Goal: Transaction & Acquisition: Purchase product/service

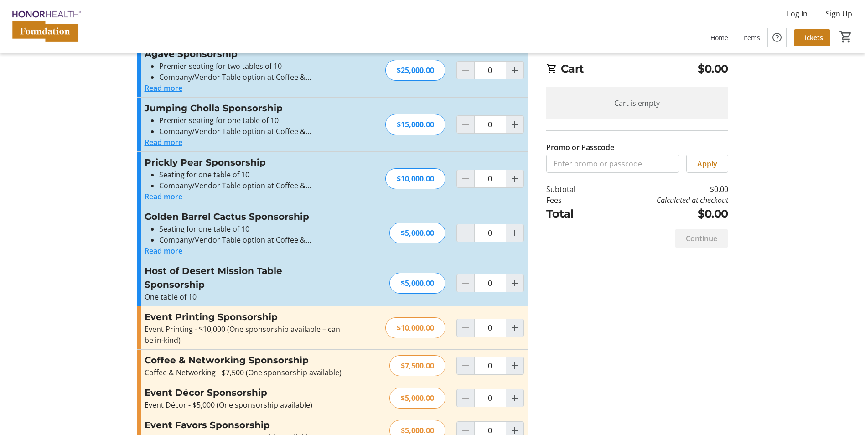
scroll to position [228, 0]
click at [515, 232] on mat-icon "Increment by one" at bounding box center [514, 232] width 11 height 11
type input "1"
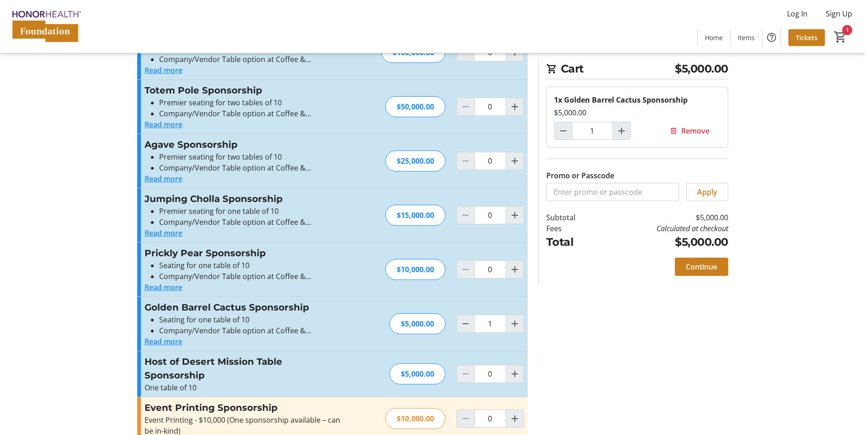
scroll to position [0, 0]
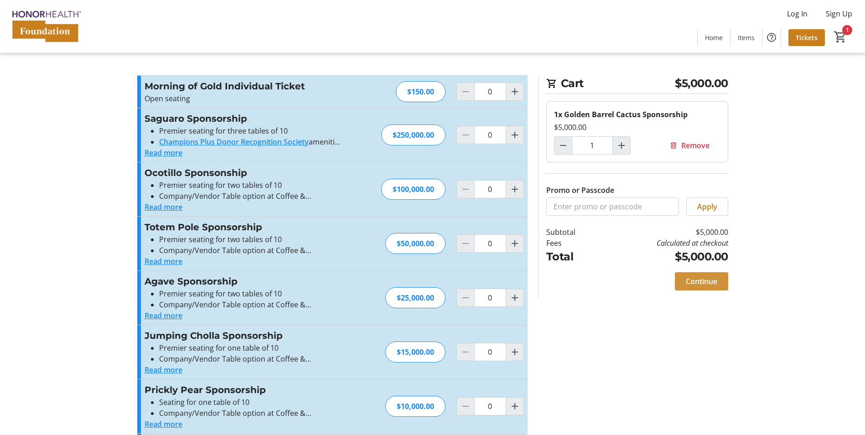
click at [689, 282] on span "Continue" at bounding box center [701, 281] width 31 height 11
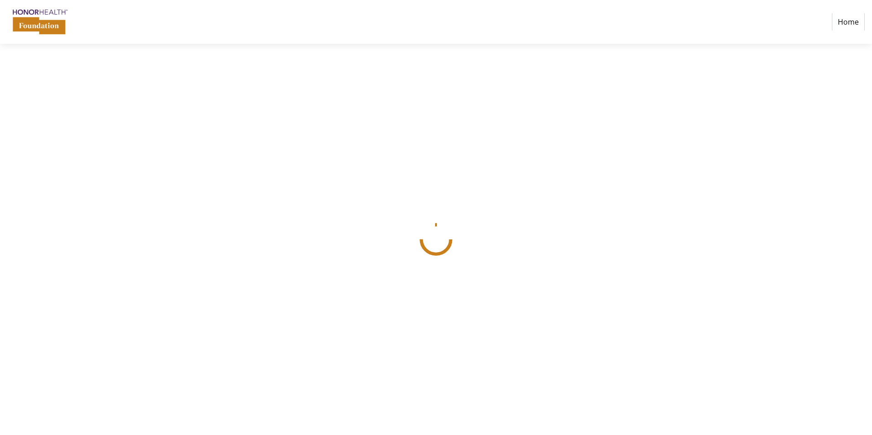
select select
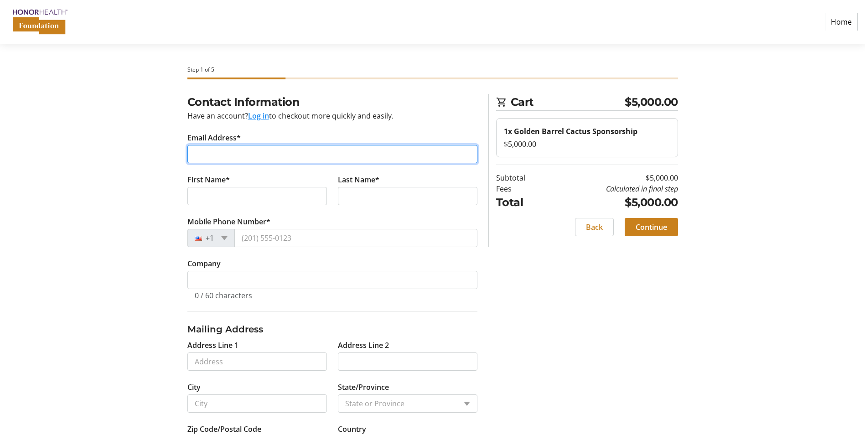
click at [256, 152] on input "Email Address*" at bounding box center [332, 154] width 290 height 18
type input "[PERSON_NAME][EMAIL_ADDRESS][DOMAIN_NAME]"
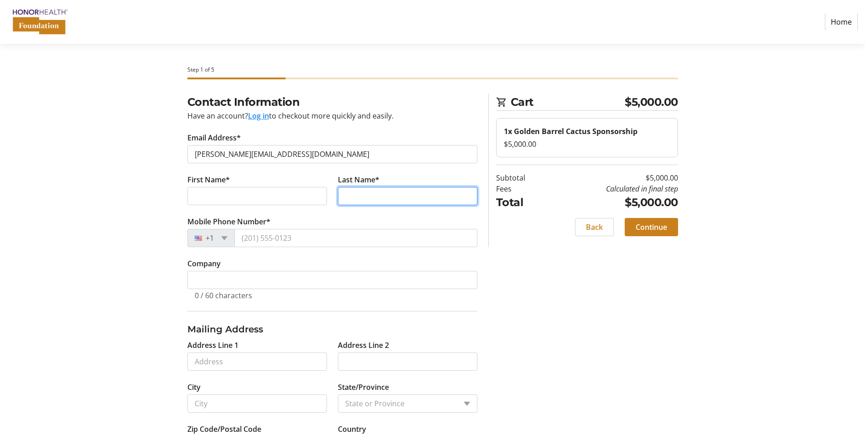
type input "English"
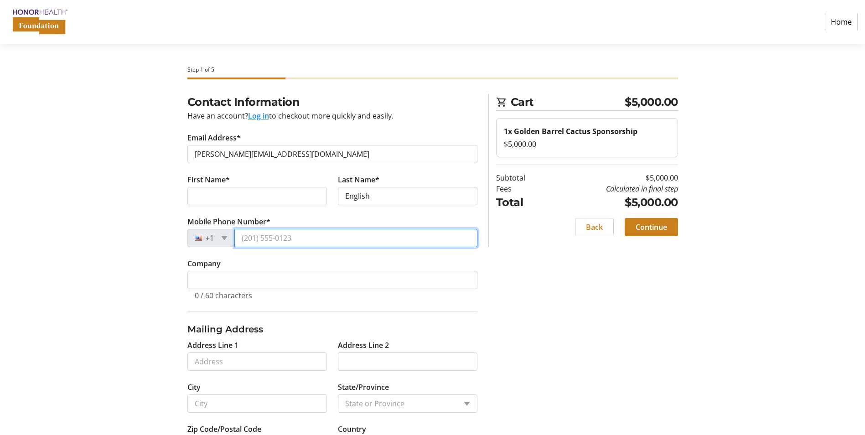
type input "[PHONE_NUMBER]"
select select "US"
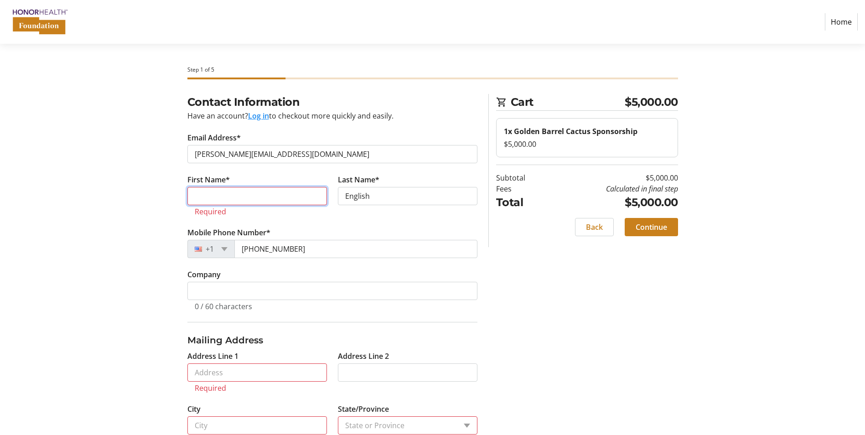
click at [226, 204] on input "First Name*" at bounding box center [256, 196] width 139 height 18
type input "[PERSON_NAME]"
type input "SCOTTSDALE"
select select "AZ"
type input "85258"
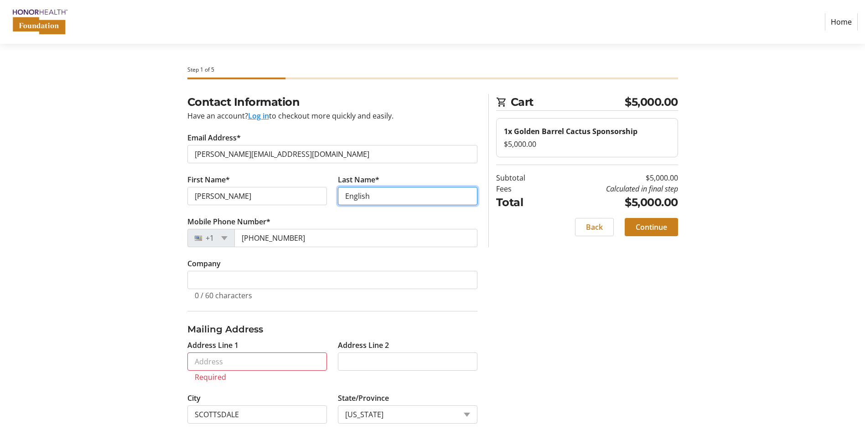
drag, startPoint x: 286, startPoint y: 196, endPoint x: 271, endPoint y: 196, distance: 15.5
click at [271, 196] on div "First Name* [PERSON_NAME] Last Name* English" at bounding box center [332, 195] width 301 height 42
type input "[PERSON_NAME]"
click at [275, 268] on tr-form-field "Company 0 / 60 characters" at bounding box center [332, 284] width 290 height 53
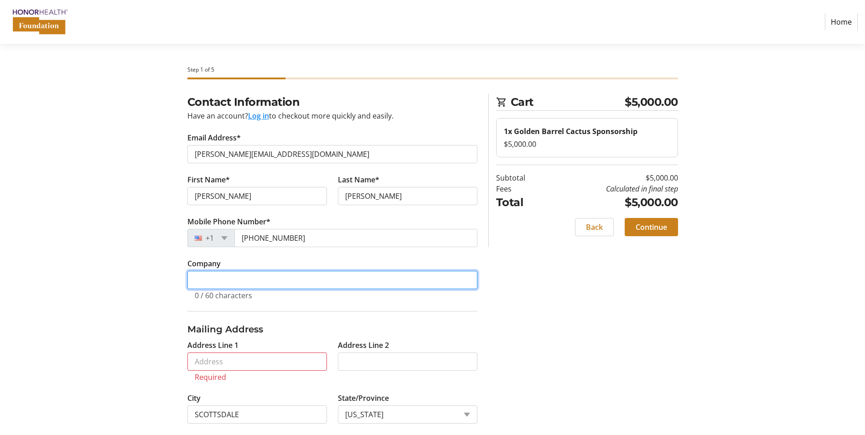
click at [269, 278] on input "Company" at bounding box center [332, 280] width 290 height 18
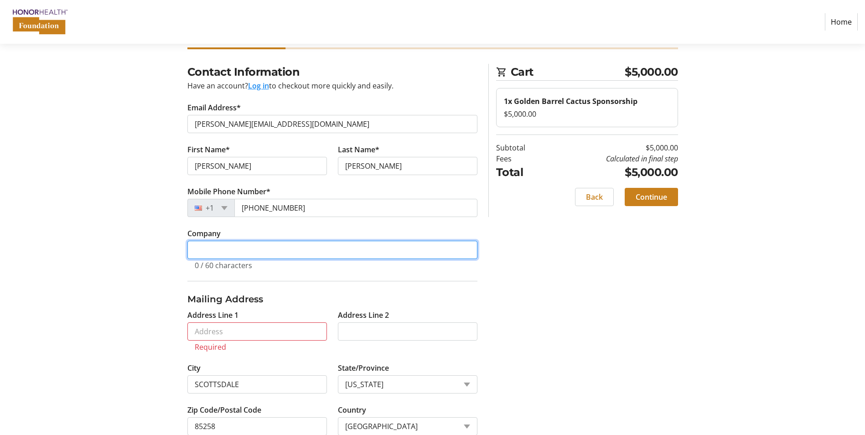
scroll to position [46, 0]
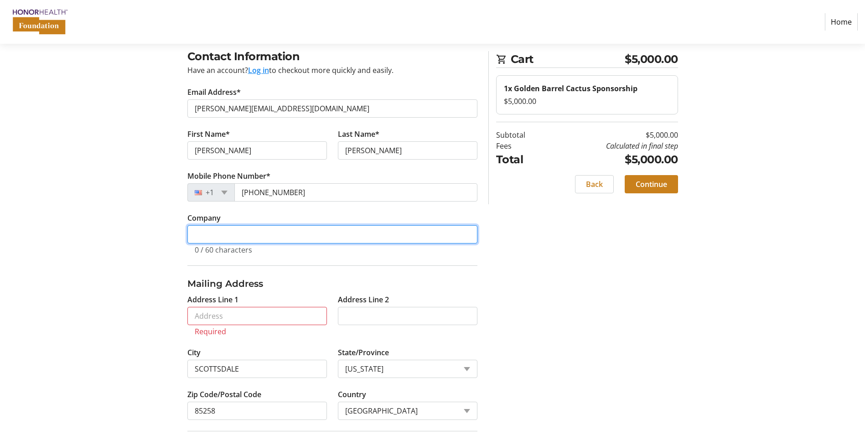
click at [243, 242] on input "Company" at bounding box center [332, 234] width 290 height 18
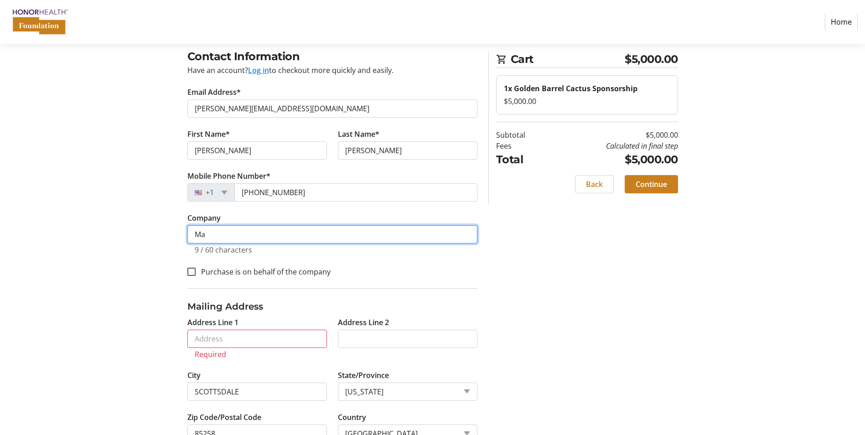
type input "M"
drag, startPoint x: 418, startPoint y: 235, endPoint x: 152, endPoint y: 229, distance: 266.3
click at [152, 229] on div "Contact Information Have an account? Log in to checkout more quickly and easily…" at bounding box center [433, 294] width 602 height 493
type input "M"
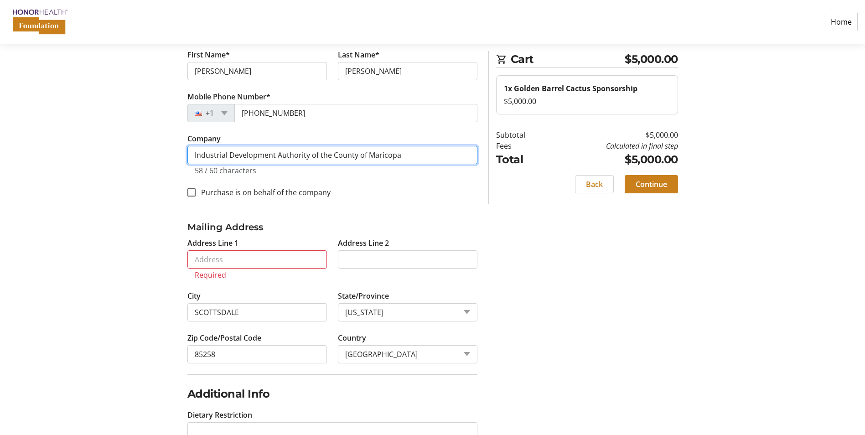
scroll to position [137, 0]
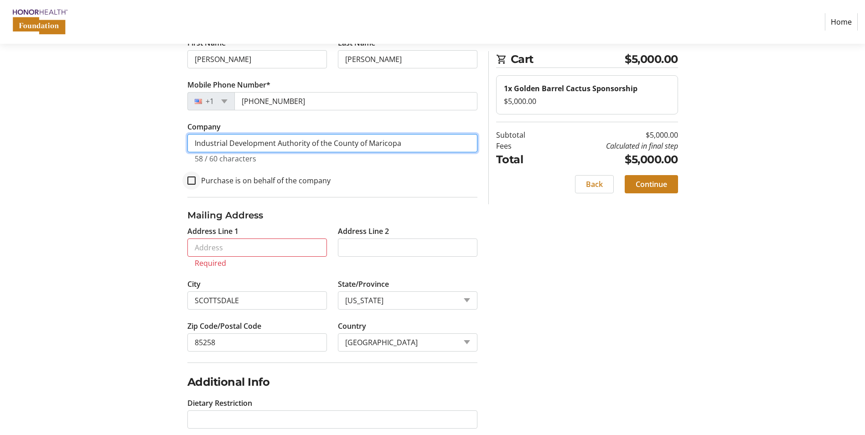
type input "Industrial Development Authority of the County of Maricopa"
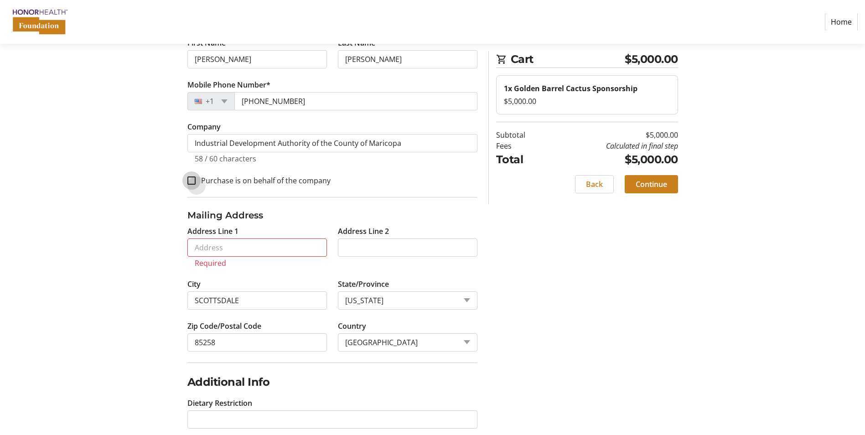
click at [193, 180] on input "Purchase is on behalf of the company" at bounding box center [191, 180] width 8 height 8
checkbox input "true"
click at [255, 249] on input "Address Line 1" at bounding box center [256, 247] width 139 height 18
type input "[STREET_ADDRESS][PERSON_NAME]"
type input "Suite 306"
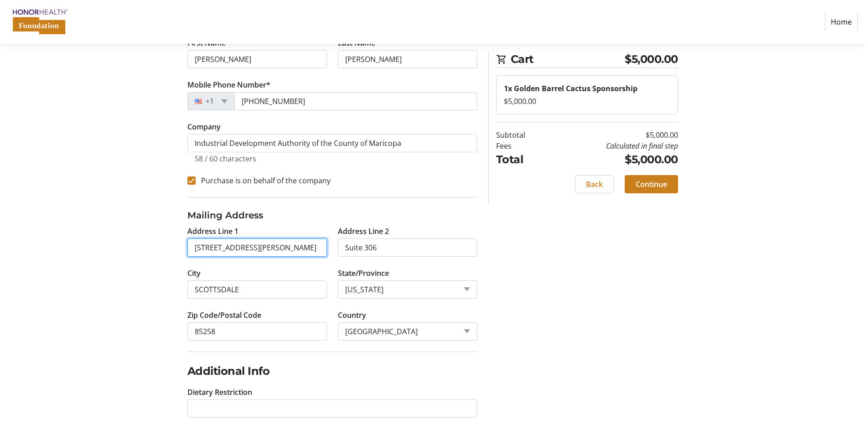
scroll to position [141, 0]
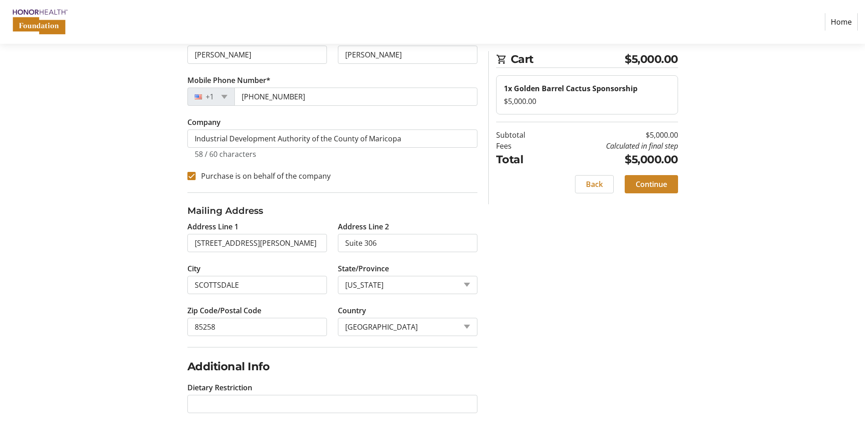
click at [656, 184] on span "Continue" at bounding box center [650, 184] width 31 height 11
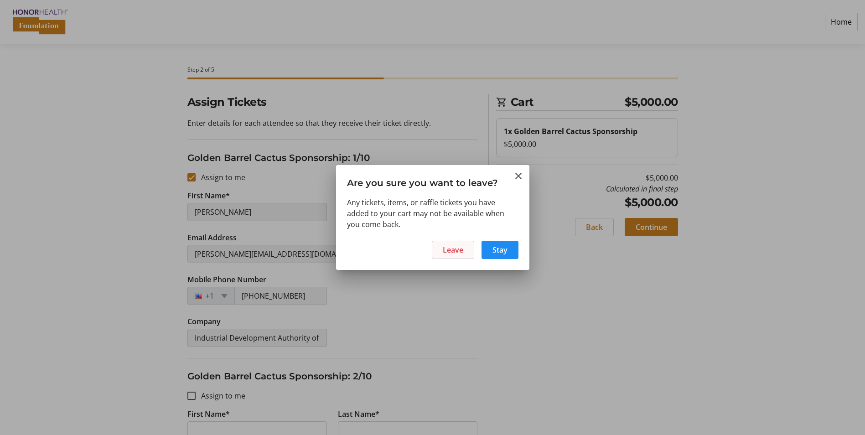
click at [449, 248] on span "Leave" at bounding box center [453, 249] width 21 height 11
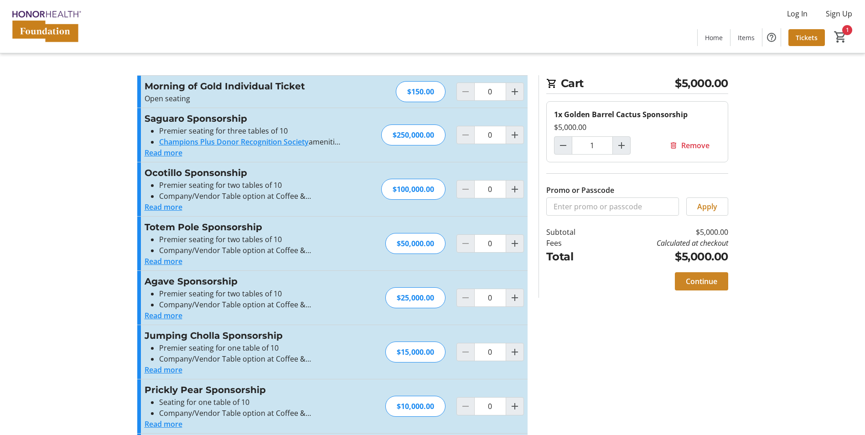
click at [702, 282] on span "Continue" at bounding box center [701, 281] width 31 height 11
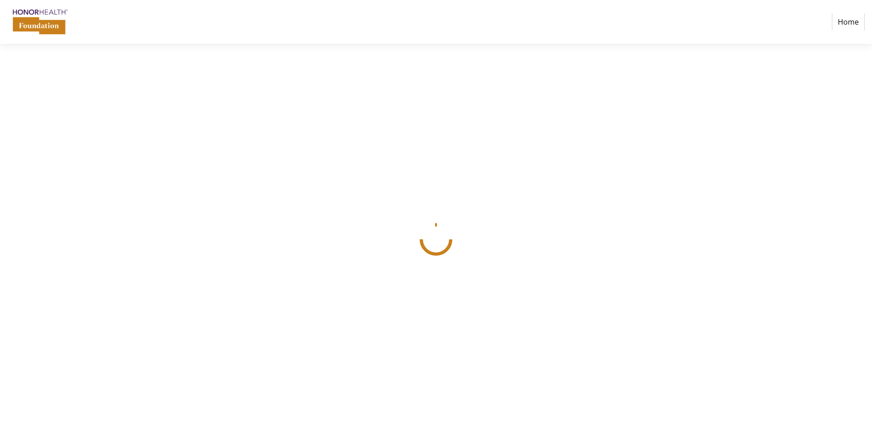
select select
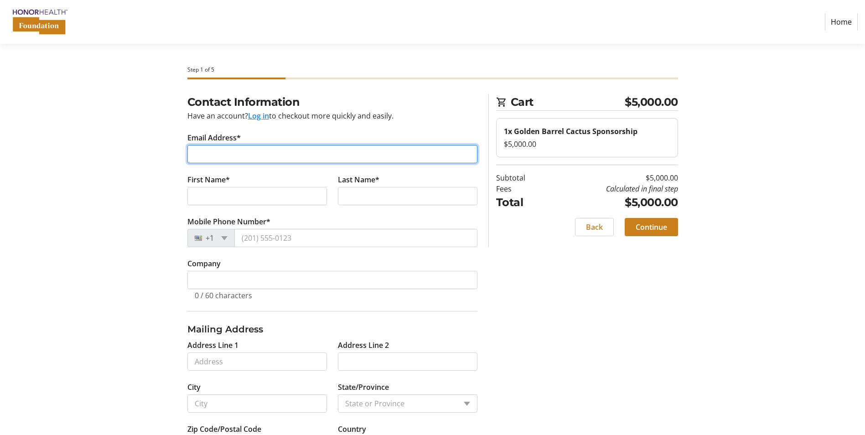
drag, startPoint x: 211, startPoint y: 155, endPoint x: 221, endPoint y: 160, distance: 11.2
click at [211, 155] on input "Email Address*" at bounding box center [332, 154] width 290 height 18
click at [232, 154] on input "Email Address*" at bounding box center [332, 154] width 290 height 18
click at [231, 151] on input "Email Address*" at bounding box center [332, 154] width 290 height 18
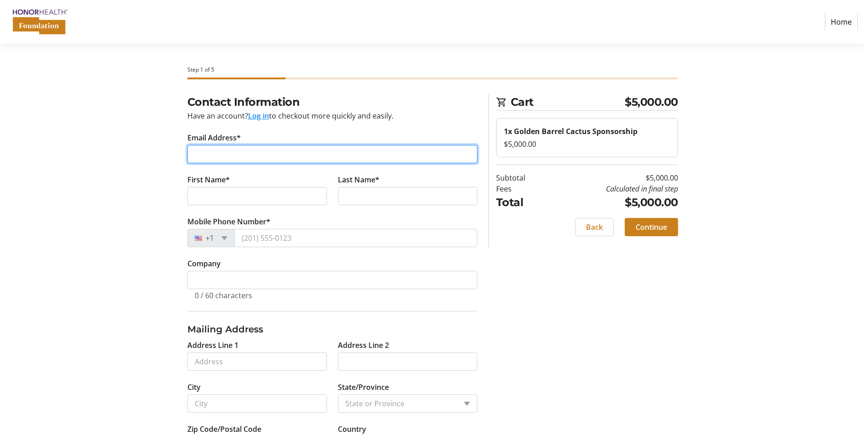
type input "[PERSON_NAME][EMAIL_ADDRESS][DOMAIN_NAME]"
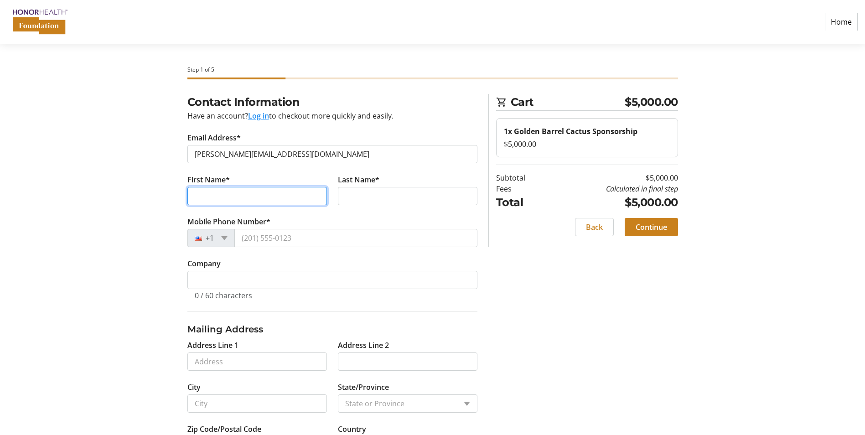
type input "[PERSON_NAME]"
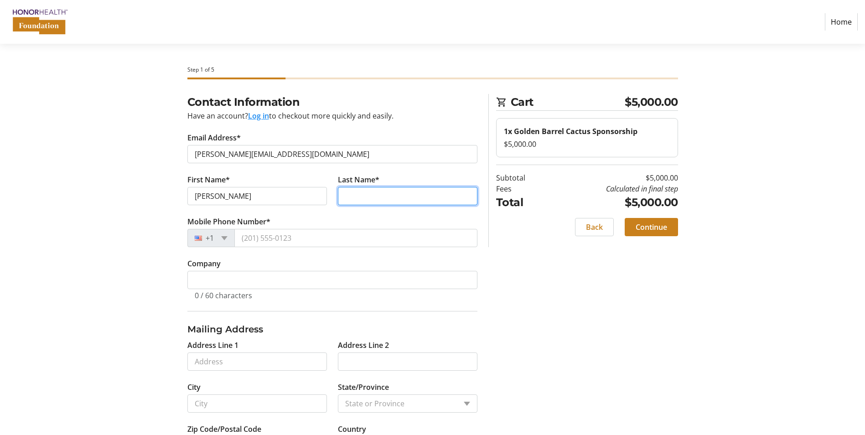
type input "[PERSON_NAME]"
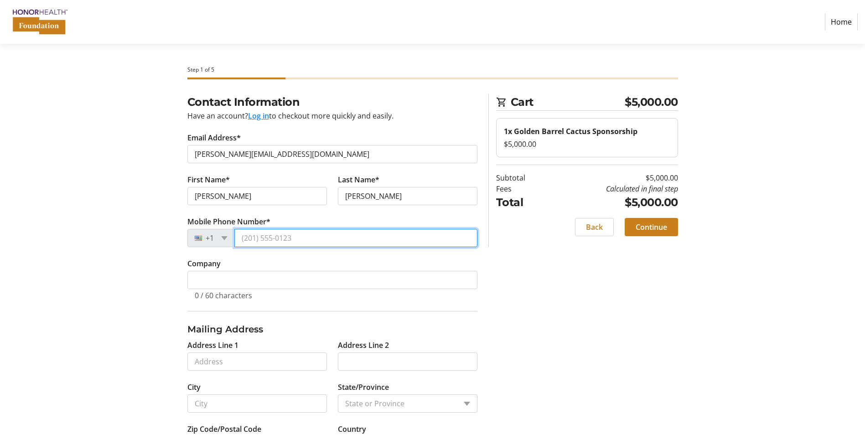
type input "[PHONE_NUMBER]"
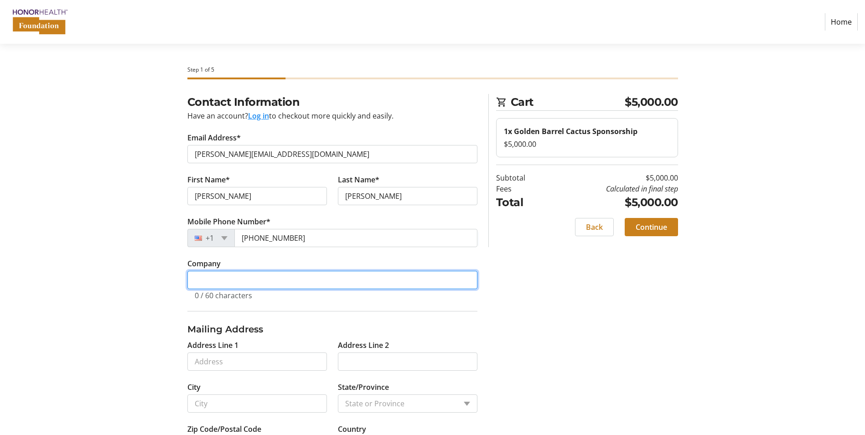
type input "Industrial Development Authority of the County of Maricopa"
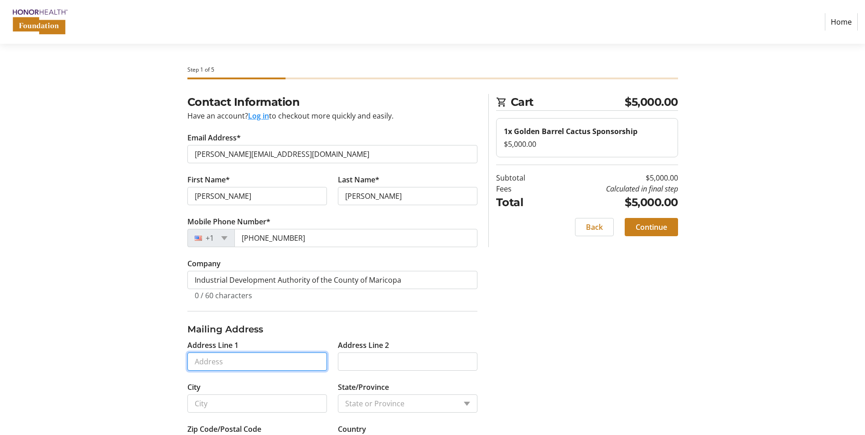
type input "[STREET_ADDRESS][PERSON_NAME]"
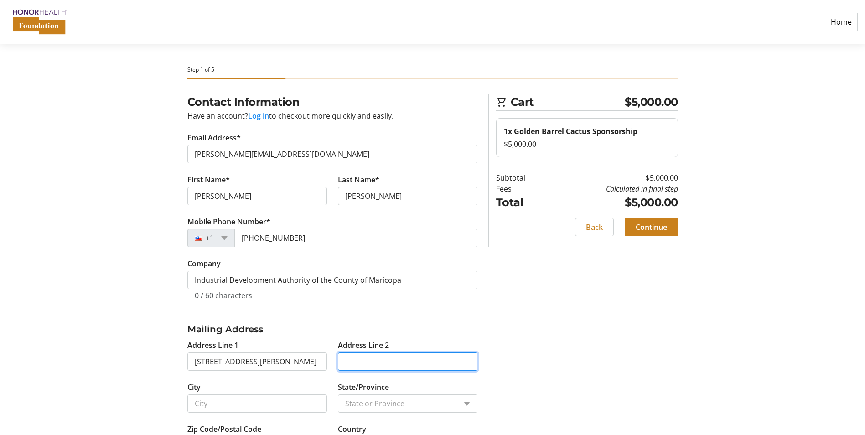
type input "Suite 306"
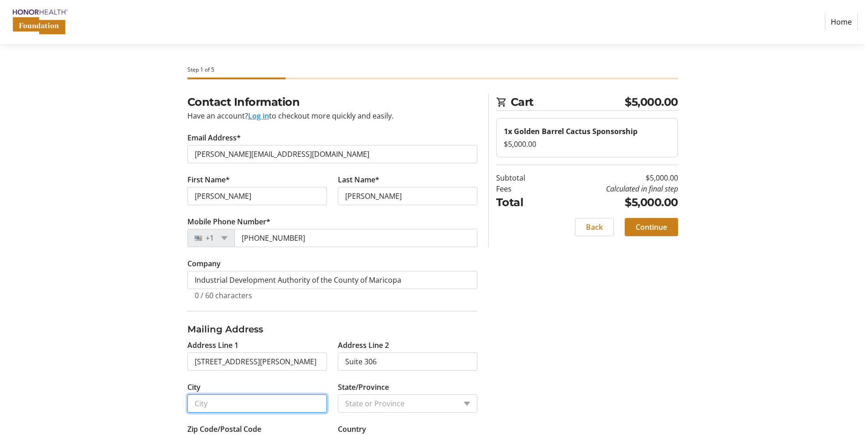
type input "SCOTTSDALE"
type input "85258"
select select "US"
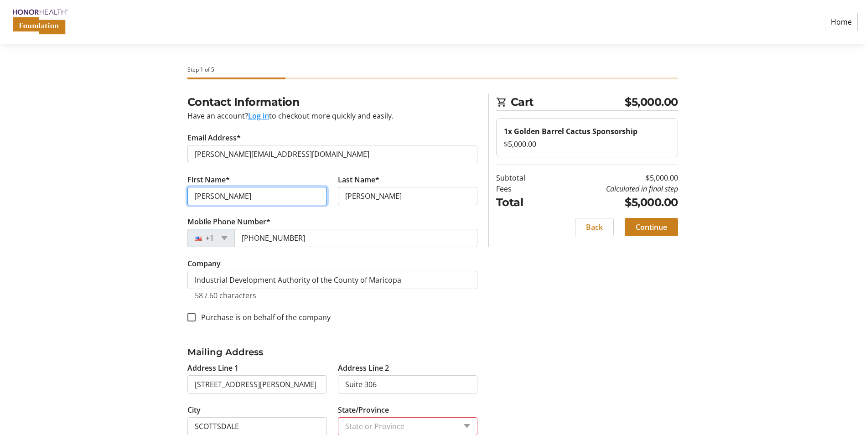
drag, startPoint x: 248, startPoint y: 199, endPoint x: 170, endPoint y: 197, distance: 77.5
click at [170, 197] on div "Contact Information Have an account? Log in to checkout more quickly and easily…" at bounding box center [433, 340] width 602 height 493
type input "[PERSON_NAME]"
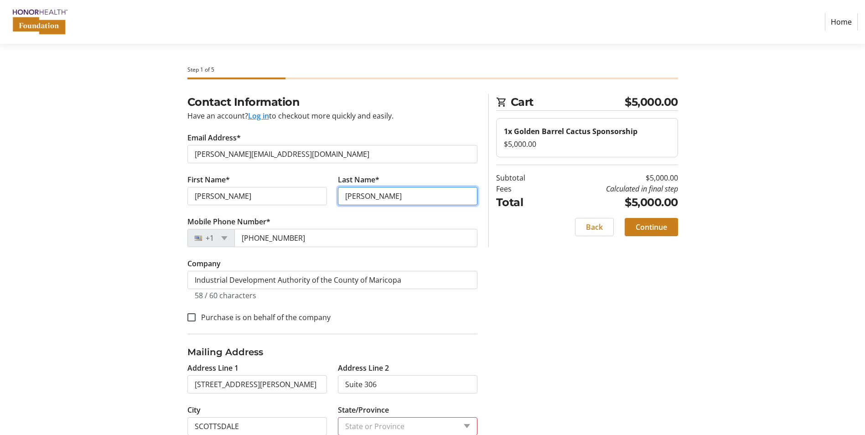
type input "[PERSON_NAME]"
click at [582, 321] on div "Contact Information Have an account? Log in to checkout more quickly and easily…" at bounding box center [433, 340] width 602 height 493
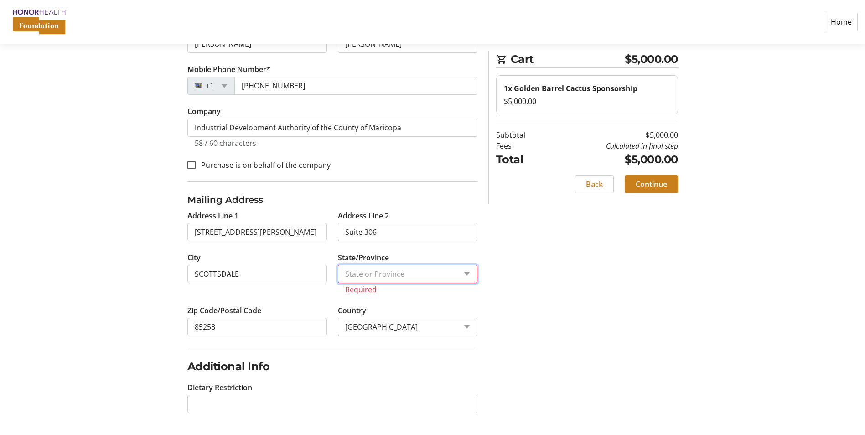
click at [426, 268] on select "State or Province State or [GEOGRAPHIC_DATA][US_STATE][GEOGRAPHIC_DATA] [US_STA…" at bounding box center [407, 274] width 139 height 18
select select "AZ"
click at [338, 275] on select "State or Province State or [GEOGRAPHIC_DATA][US_STATE][GEOGRAPHIC_DATA] [US_STA…" at bounding box center [407, 274] width 139 height 18
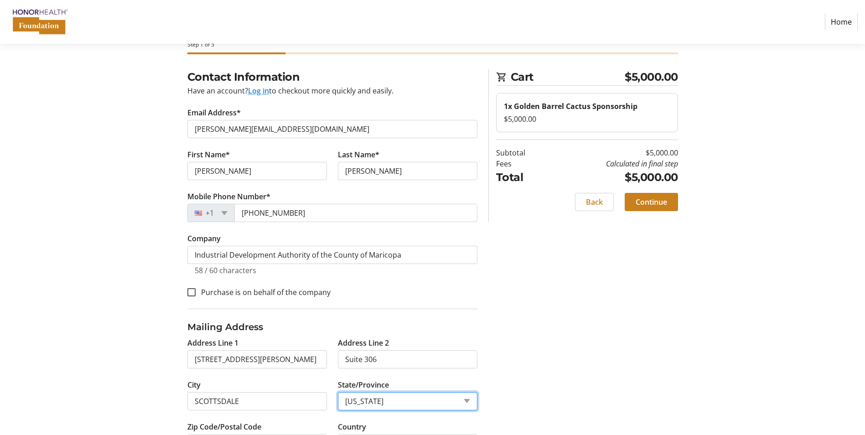
scroll to position [0, 0]
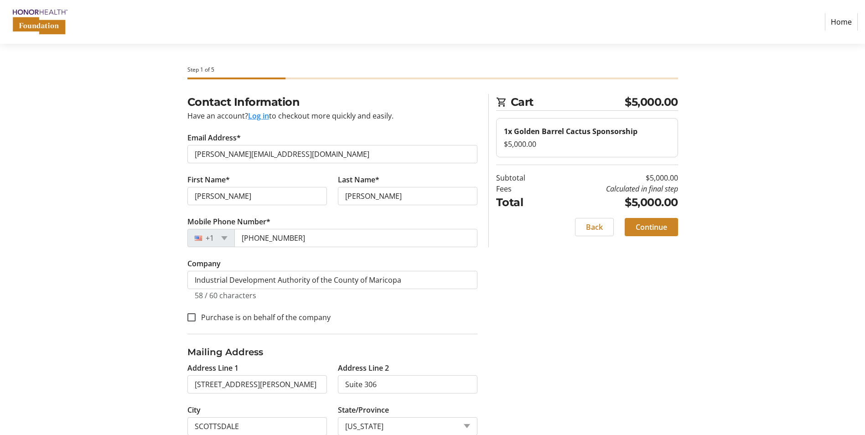
click at [672, 228] on span at bounding box center [650, 227] width 53 height 22
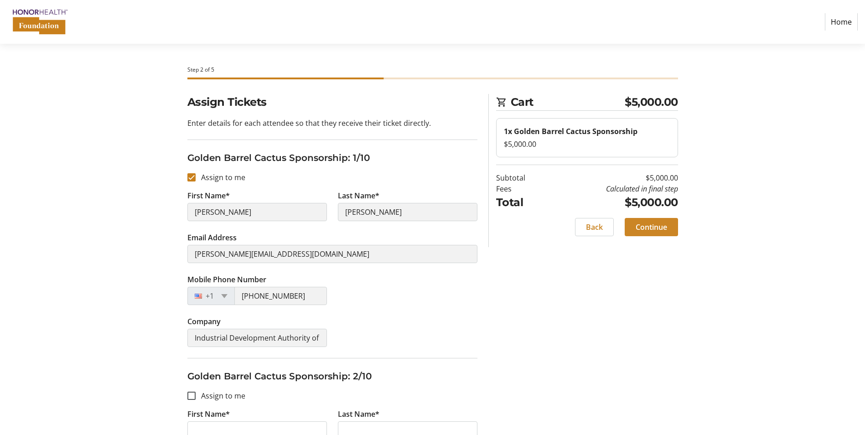
click at [667, 225] on span at bounding box center [650, 227] width 53 height 22
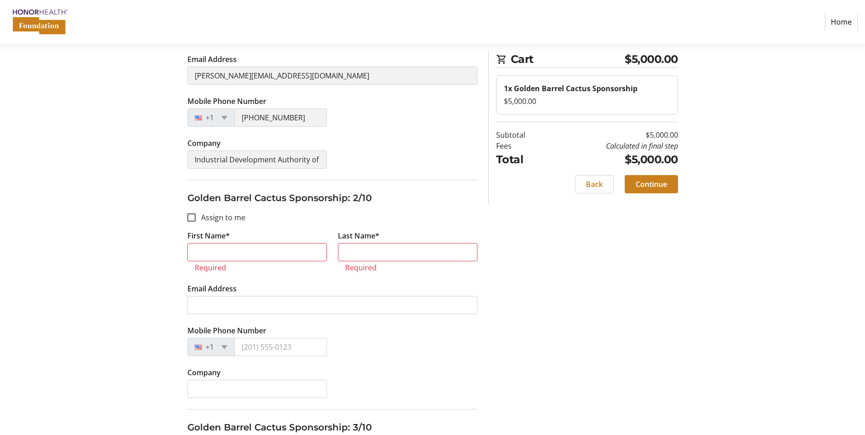
scroll to position [350, 0]
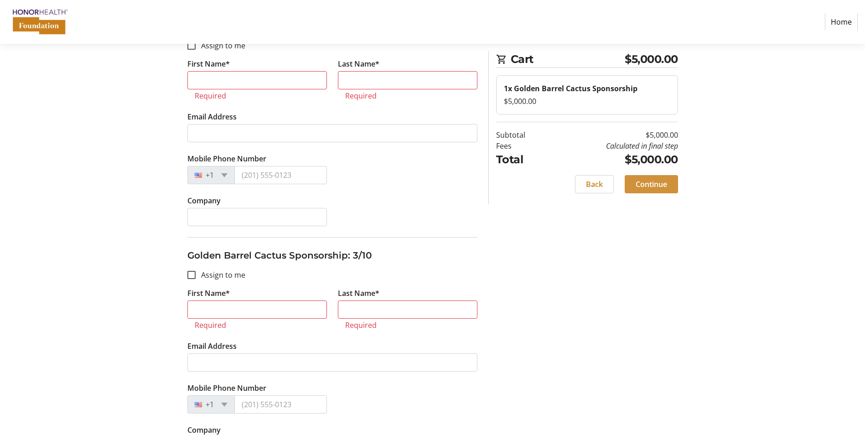
click at [659, 186] on span "Continue" at bounding box center [650, 184] width 31 height 11
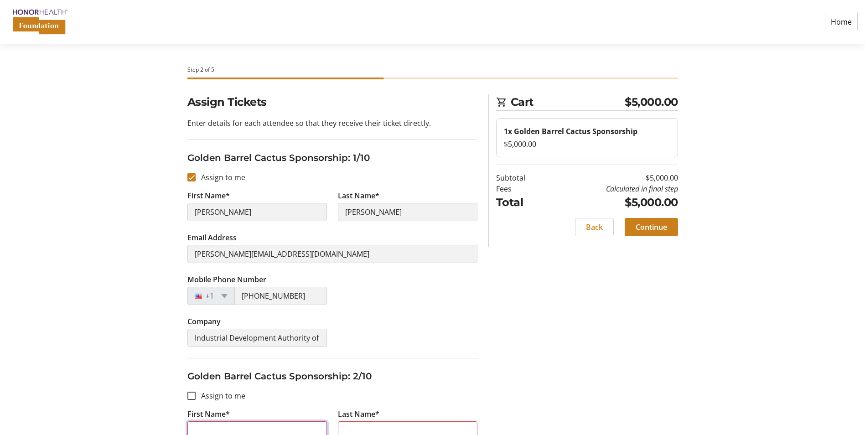
scroll to position [0, 0]
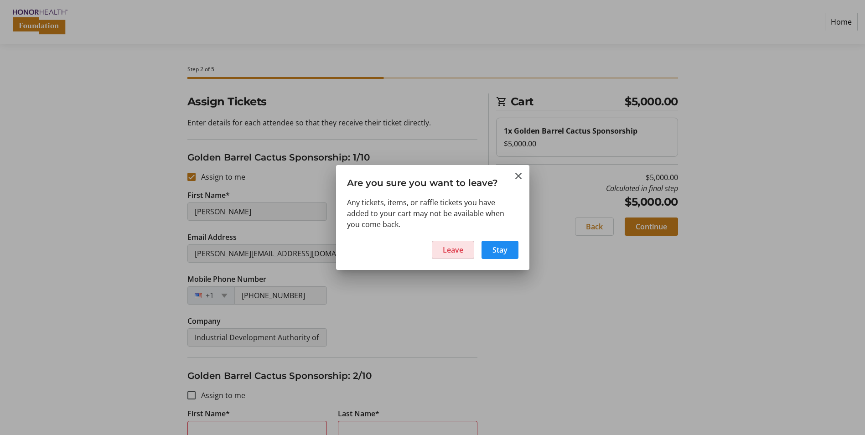
click at [460, 243] on span at bounding box center [452, 250] width 41 height 22
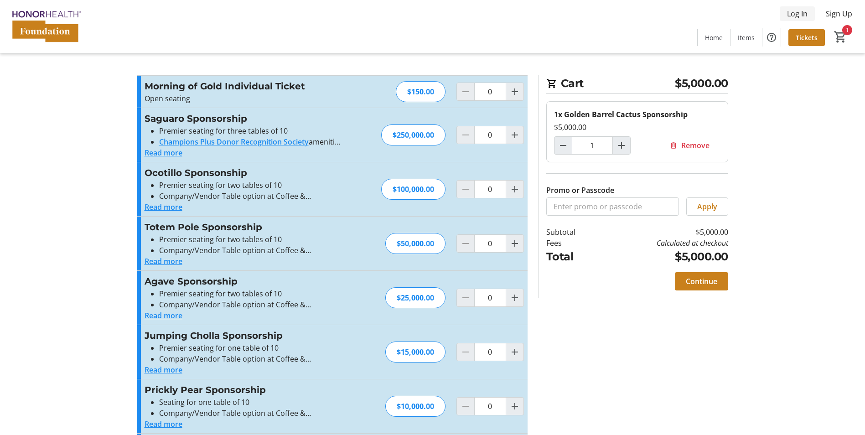
click at [800, 15] on span "Log In" at bounding box center [797, 13] width 21 height 11
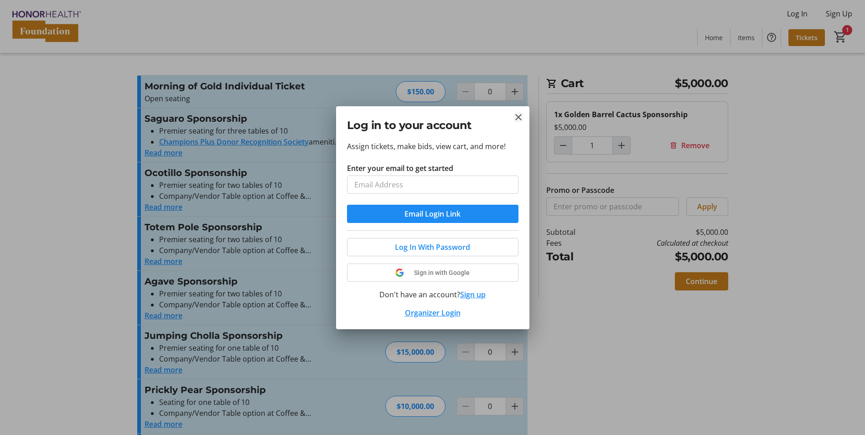
click at [0, 0] on tr-donor-auth-dialog-ui "Log in to your account Assign tickets, make bids, view cart, and more! Enter yo…" at bounding box center [0, 0] width 0 height 0
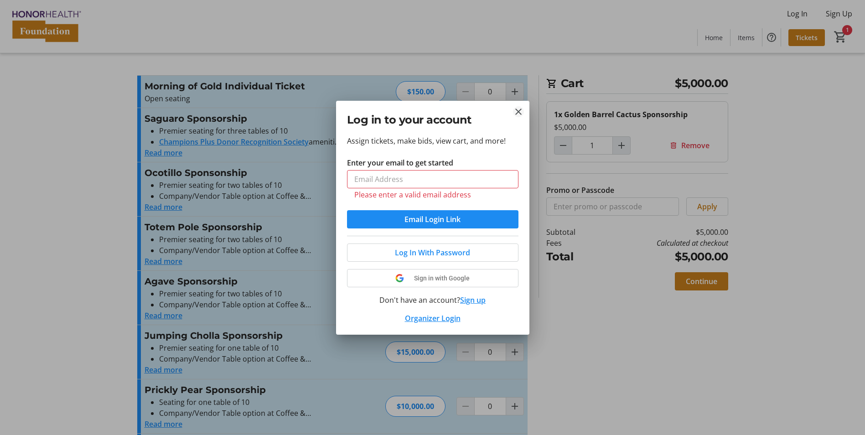
click at [518, 109] on mat-icon "Close" at bounding box center [518, 111] width 11 height 11
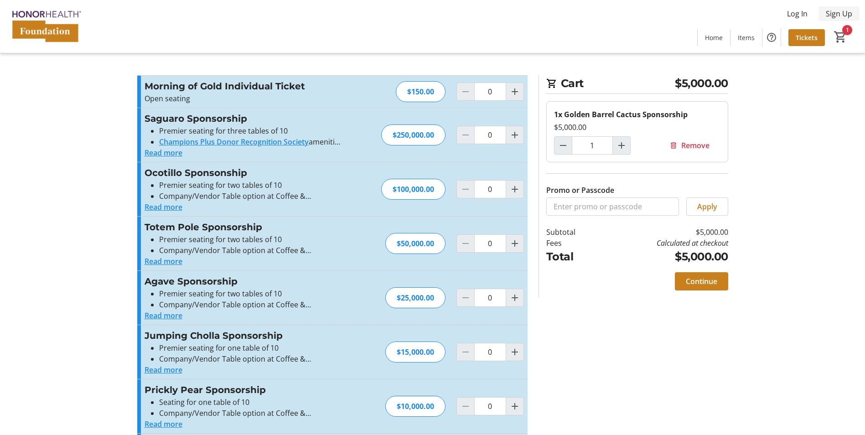
click at [837, 10] on span "Sign Up" at bounding box center [839, 13] width 26 height 11
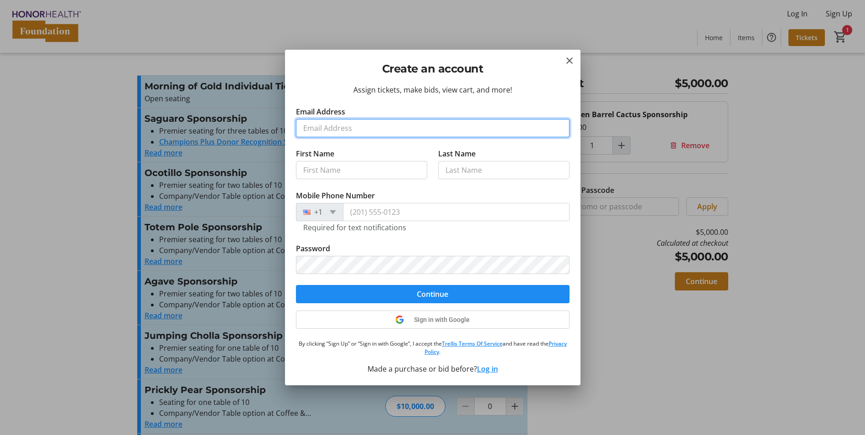
click at [358, 127] on input "Email Address" at bounding box center [432, 128] width 273 height 18
type input "[PERSON_NAME][EMAIL_ADDRESS][DOMAIN_NAME]"
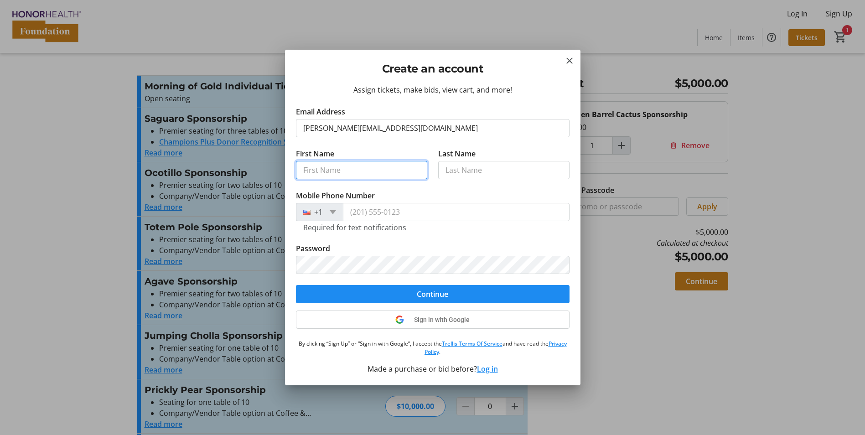
type input "[PERSON_NAME]"
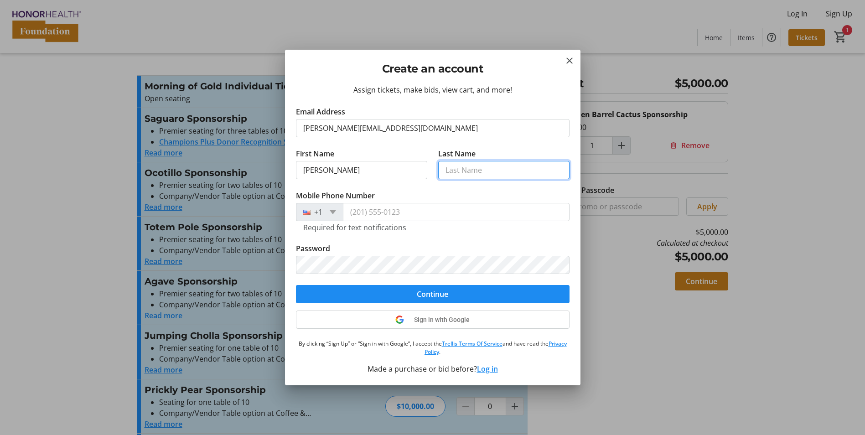
type input "[PERSON_NAME]"
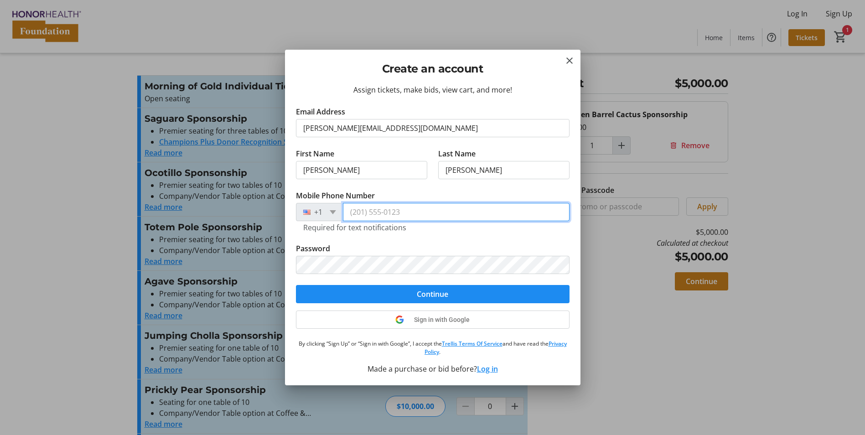
type input "[PHONE_NUMBER]"
click at [471, 225] on div "Required for text notifications" at bounding box center [432, 226] width 259 height 11
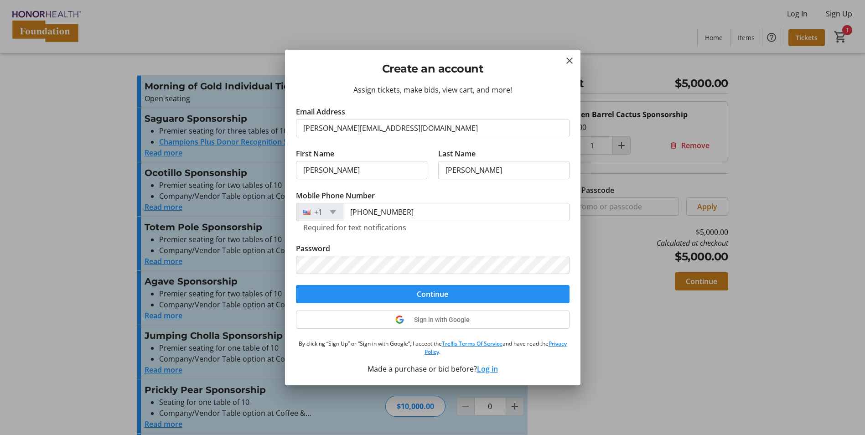
click at [470, 287] on span "submit" at bounding box center [432, 294] width 273 height 22
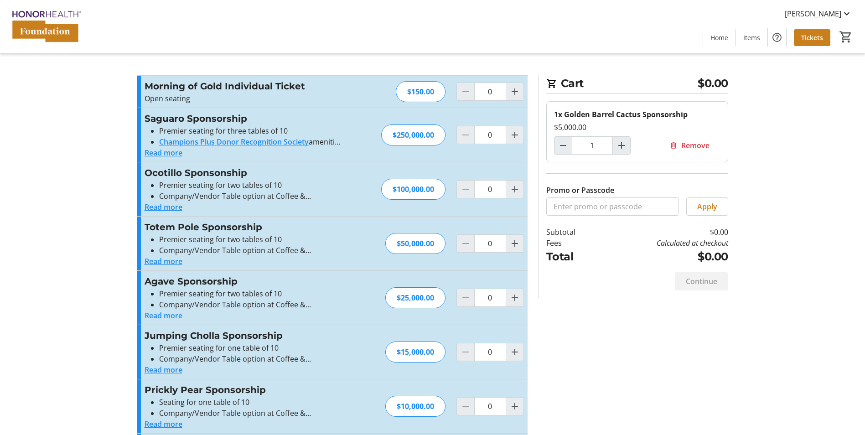
type input "0"
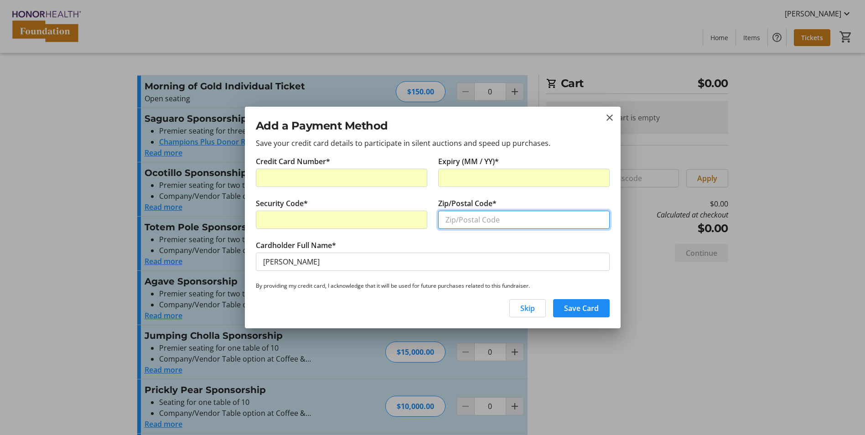
click at [452, 225] on input "Zip/Postal Code*" at bounding box center [523, 220] width 171 height 18
type input "85258"
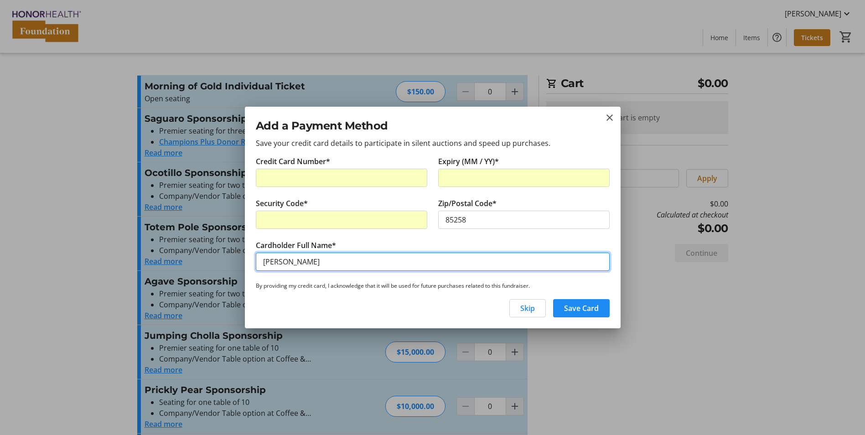
drag, startPoint x: 328, startPoint y: 258, endPoint x: 183, endPoint y: 258, distance: 144.5
click at [183, 258] on div "Add a Payment Method Save your credit card details to participate in silent auc…" at bounding box center [432, 217] width 865 height 435
type input "[PERSON_NAME]"
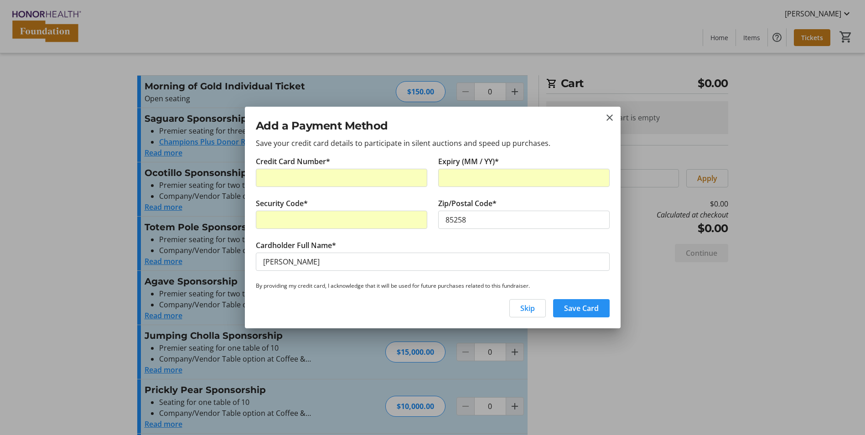
click at [600, 310] on span "button" at bounding box center [581, 308] width 57 height 22
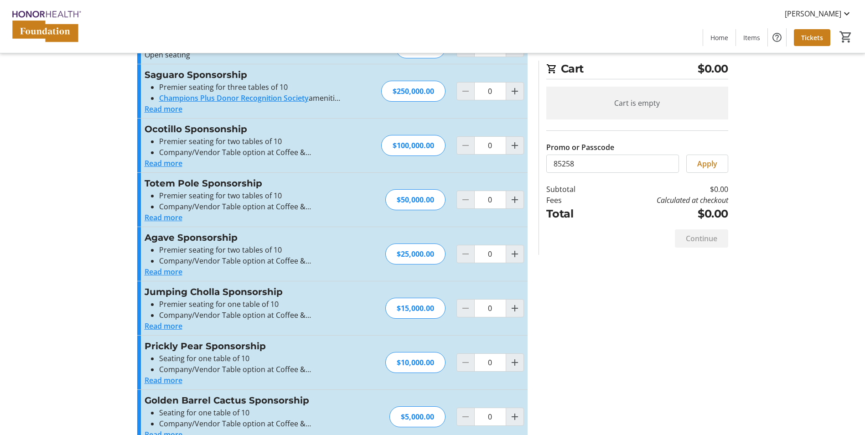
scroll to position [91, 0]
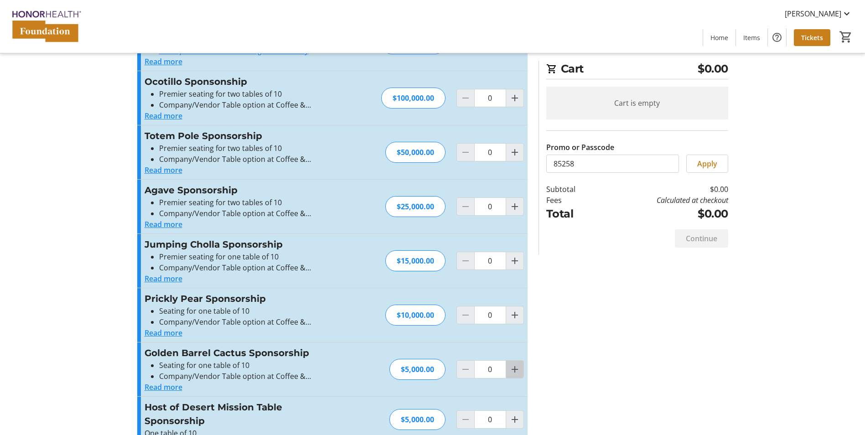
click at [516, 370] on mat-icon "Increment by one" at bounding box center [514, 369] width 11 height 11
type input "1"
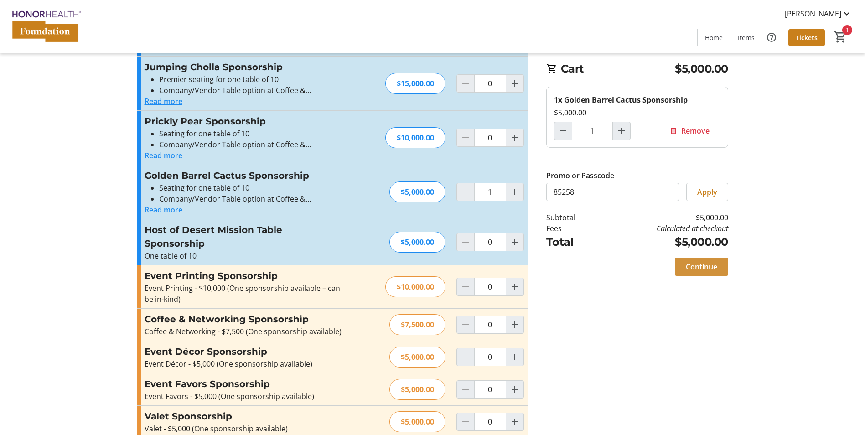
click at [695, 267] on span "Continue" at bounding box center [701, 266] width 31 height 11
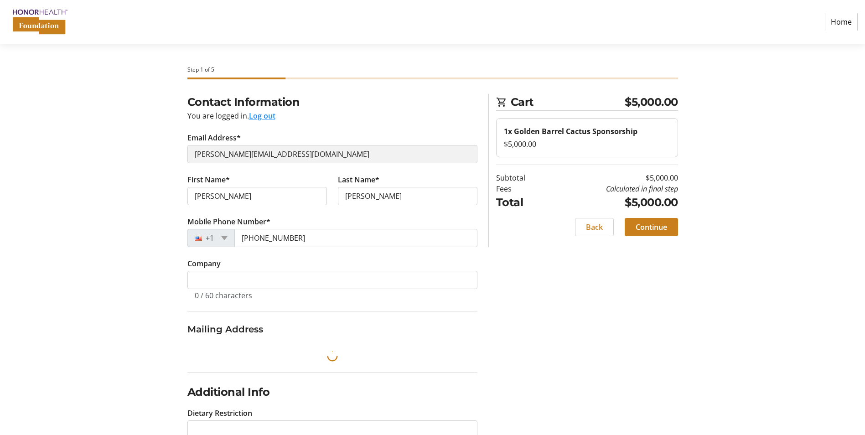
select select
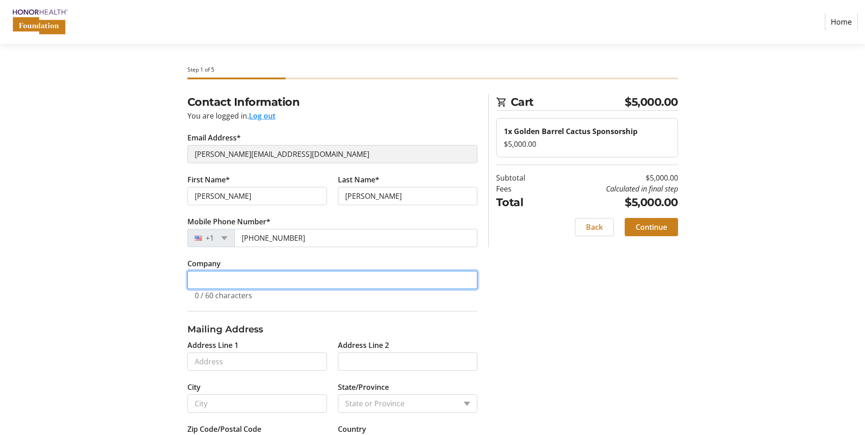
click at [244, 286] on input "Company" at bounding box center [332, 280] width 290 height 18
type input "Industrial Development Authority of the County of Maricopa"
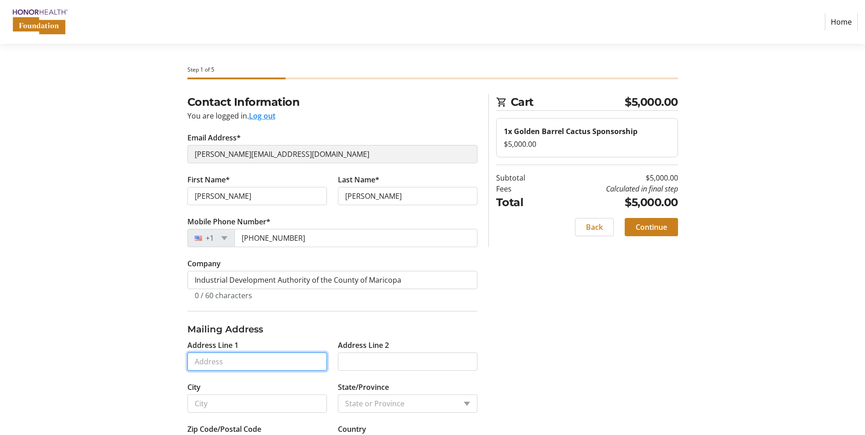
type input "[STREET_ADDRESS][PERSON_NAME]"
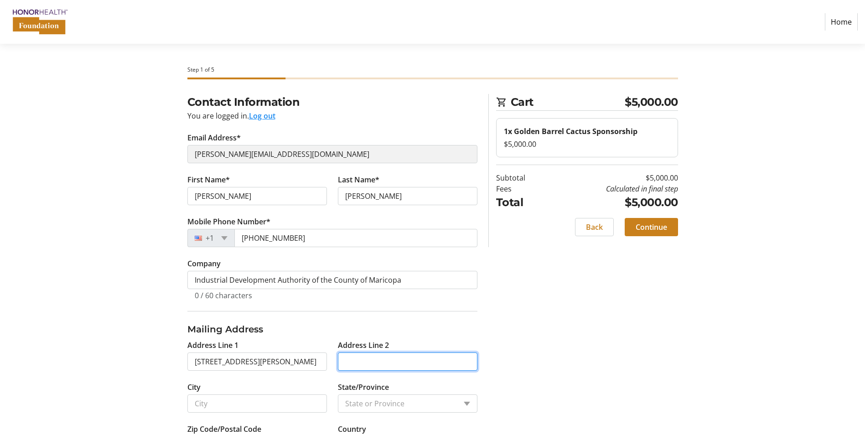
type input "Suite 306"
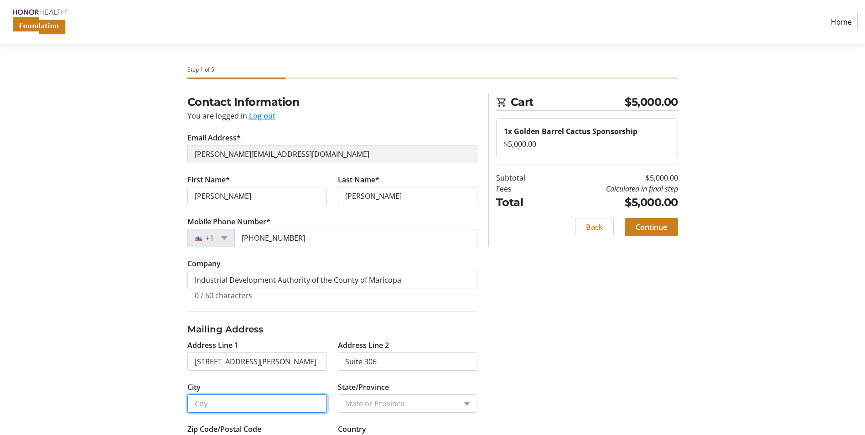
type input "SCOTTSDALE"
type input "85258"
select select "US"
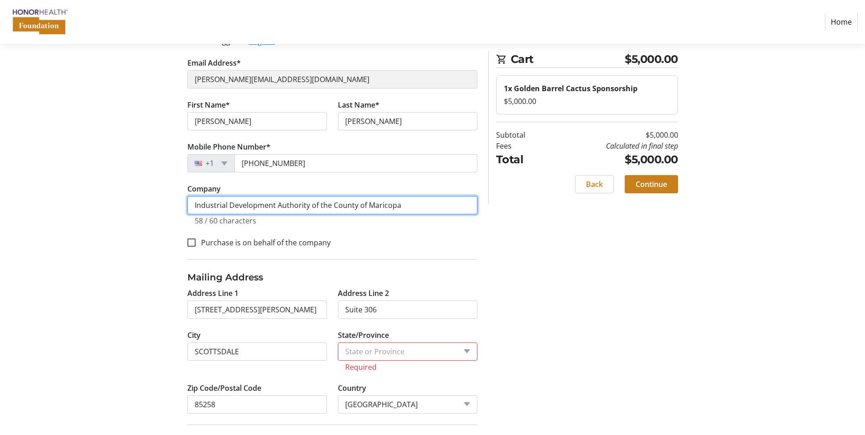
scroll to position [137, 0]
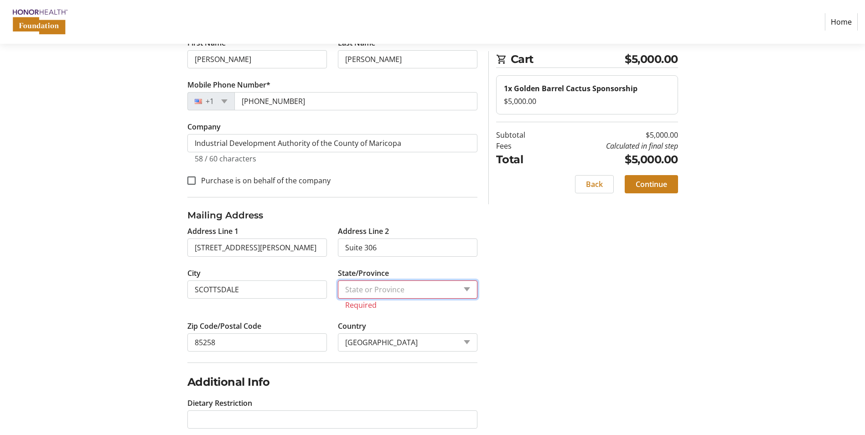
click at [441, 290] on select "State or Province State or [GEOGRAPHIC_DATA][US_STATE][GEOGRAPHIC_DATA] [US_STA…" at bounding box center [407, 289] width 139 height 18
select select "AZ"
click at [338, 280] on select "State or Province State or [GEOGRAPHIC_DATA][US_STATE][GEOGRAPHIC_DATA] [US_STA…" at bounding box center [407, 289] width 139 height 18
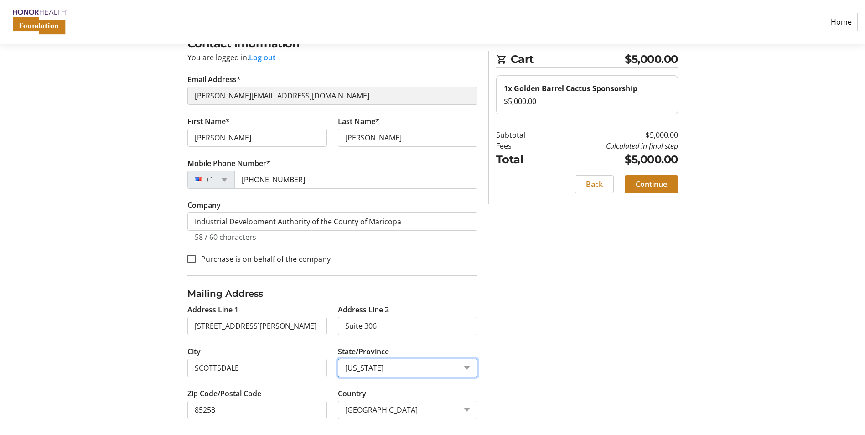
scroll to position [50, 0]
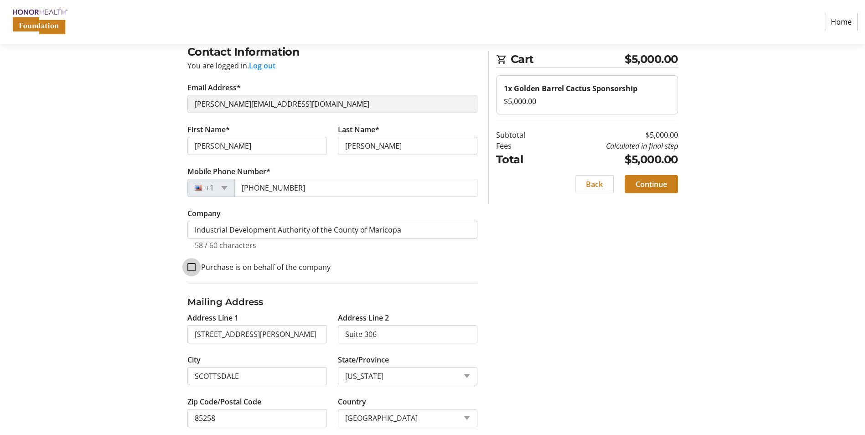
drag, startPoint x: 191, startPoint y: 264, endPoint x: 415, endPoint y: 305, distance: 227.9
click at [194, 264] on input "Purchase is on behalf of the company" at bounding box center [191, 267] width 8 height 8
checkbox input "true"
click at [657, 184] on span "Continue" at bounding box center [650, 184] width 31 height 11
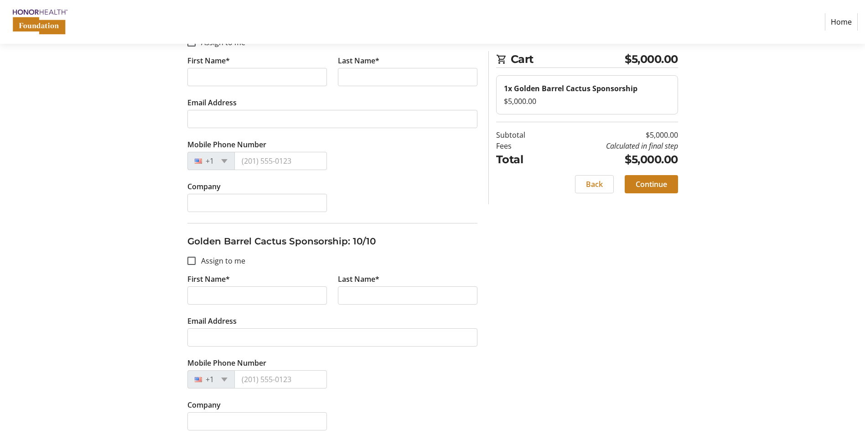
scroll to position [1888, 0]
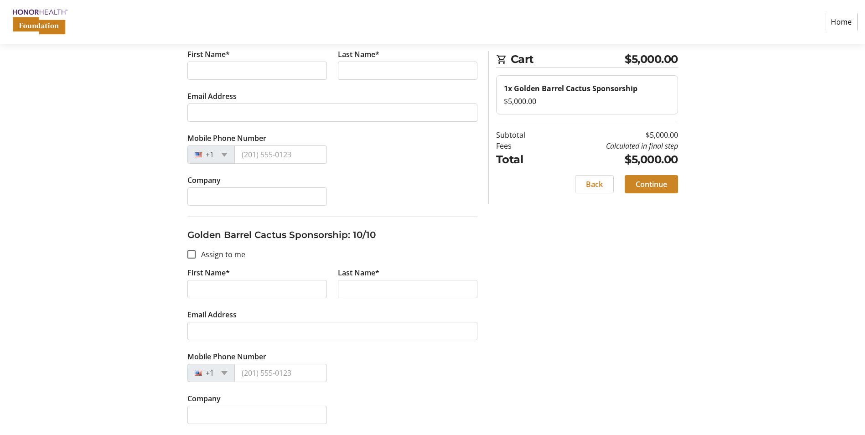
click at [657, 182] on span "Continue" at bounding box center [650, 184] width 31 height 11
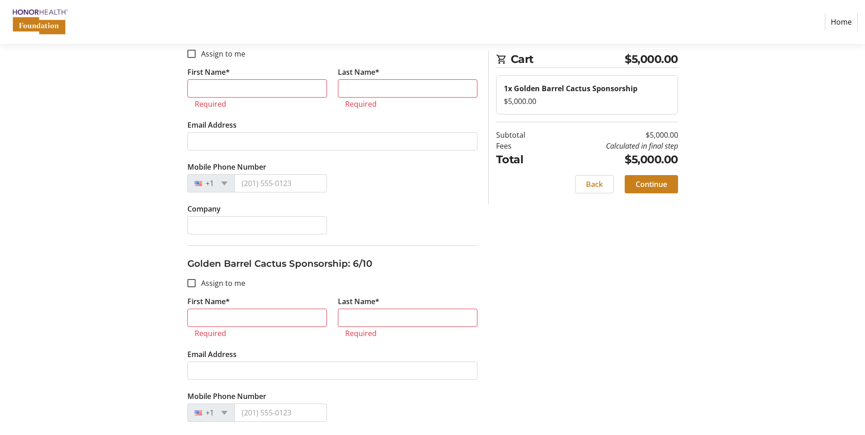
scroll to position [1029, 0]
click at [228, 313] on input "First Name*" at bounding box center [256, 318] width 139 height 18
drag, startPoint x: 237, startPoint y: 318, endPoint x: 154, endPoint y: 317, distance: 82.5
click at [154, 317] on div "Assign Tickets Enter details for each attendee so that they receive their ticke…" at bounding box center [433, 228] width 602 height 2327
type input "Unknown"
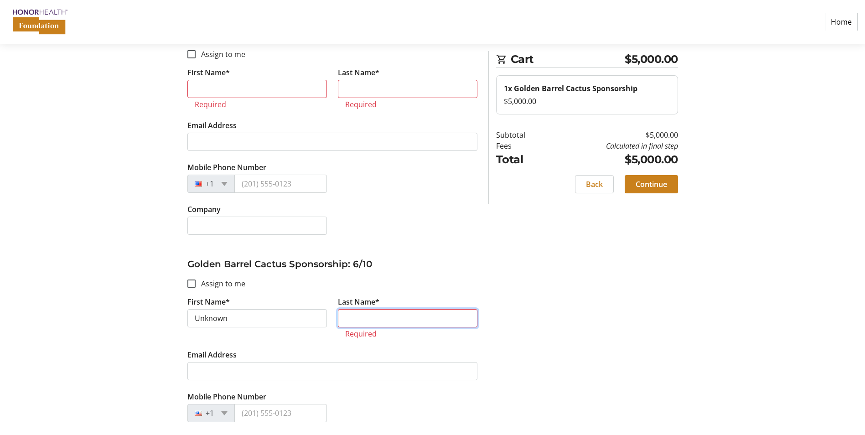
click at [377, 315] on input "Last Name*" at bounding box center [407, 318] width 139 height 18
paste input "Unknown"
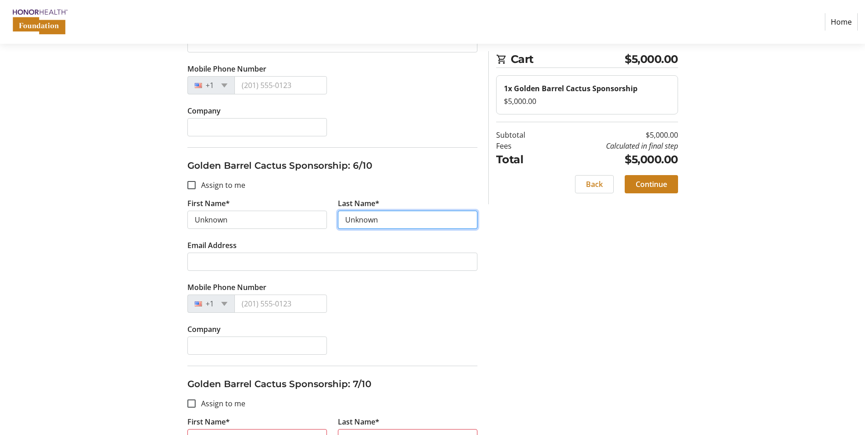
scroll to position [1212, 0]
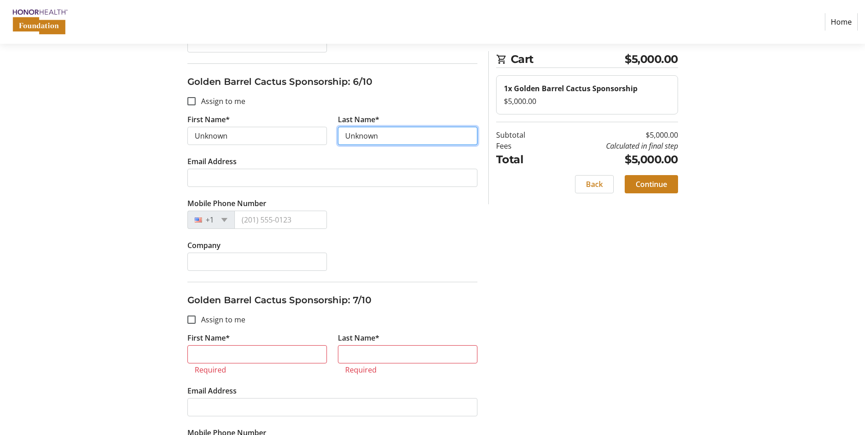
type input "Unknown"
click at [252, 349] on input "First Name*" at bounding box center [256, 354] width 139 height 18
paste input "Unknown"
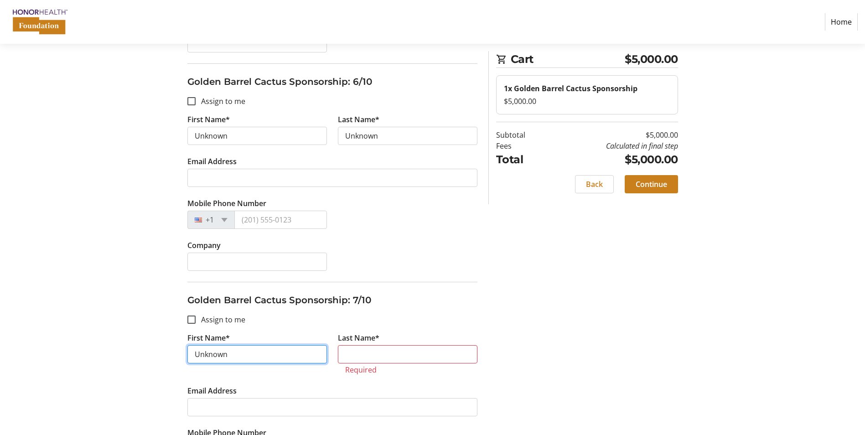
type input "Unknown"
click at [374, 351] on input "Last Name*" at bounding box center [407, 354] width 139 height 18
paste input "Unknown"
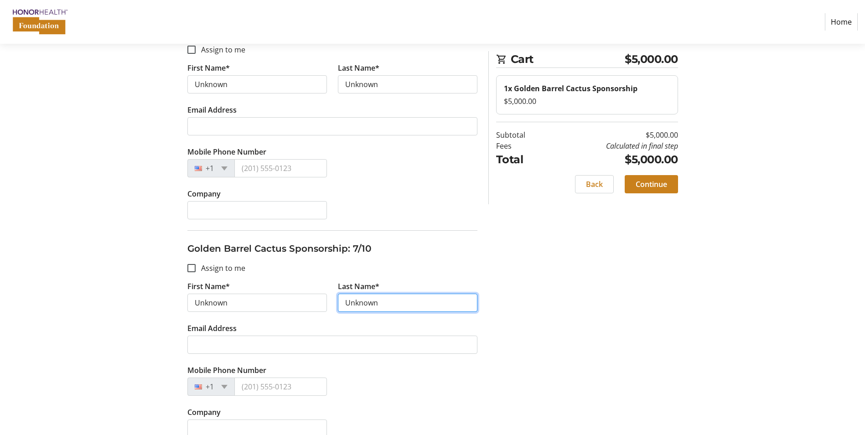
scroll to position [1394, 0]
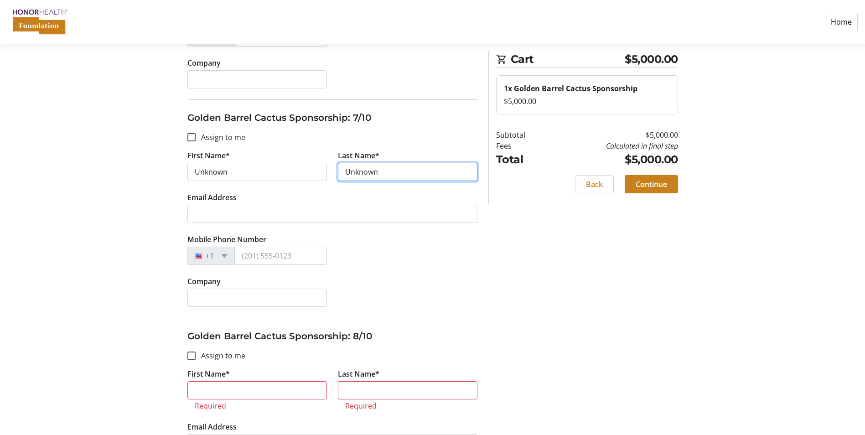
type input "Unknown"
click at [215, 384] on input "First Name*" at bounding box center [256, 390] width 139 height 18
paste input "Unknown"
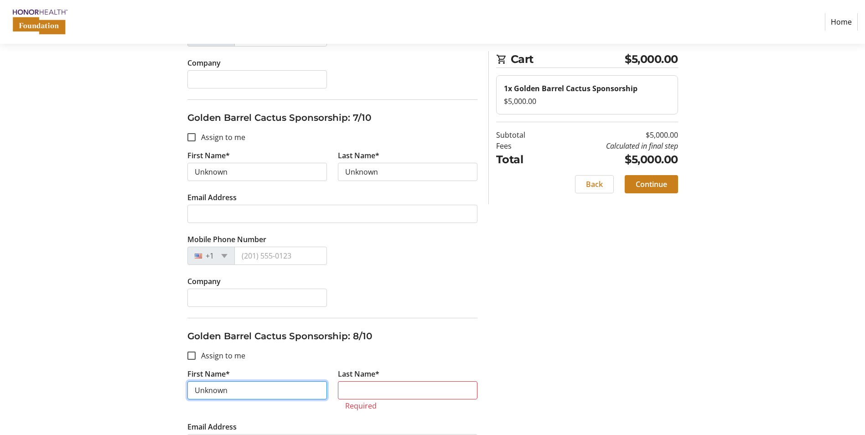
type input "Unknown"
click at [379, 386] on input "Last Name*" at bounding box center [407, 390] width 139 height 18
paste input "Unknown"
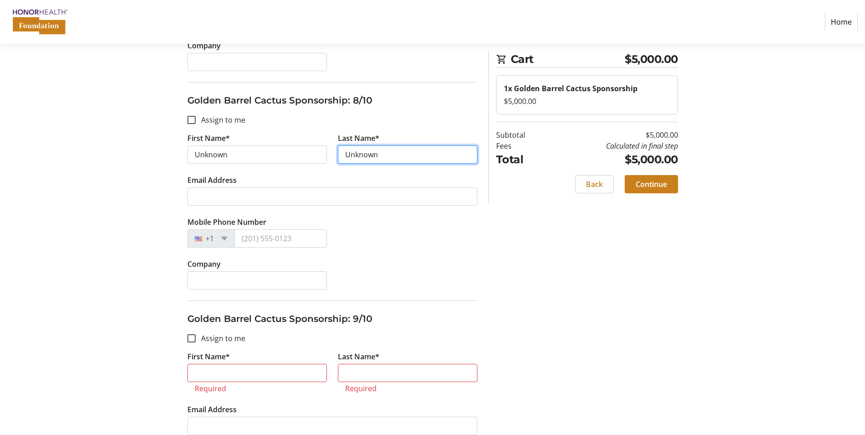
scroll to position [1667, 0]
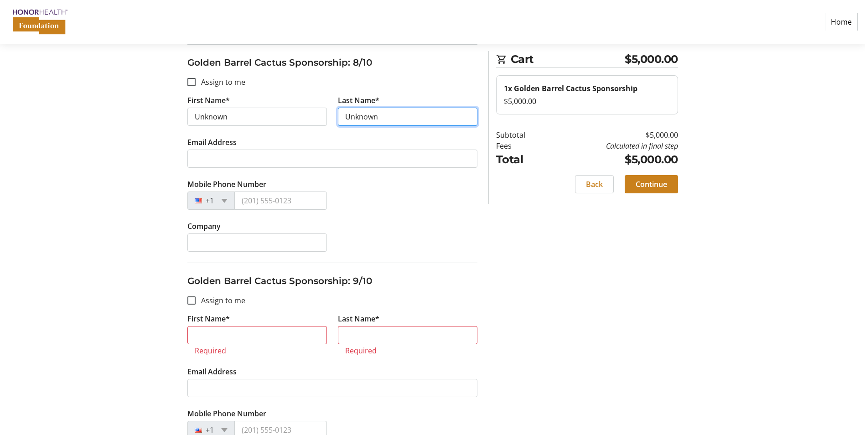
type input "Unknown"
click at [251, 339] on input "First Name*" at bounding box center [256, 335] width 139 height 18
paste input "Unknown"
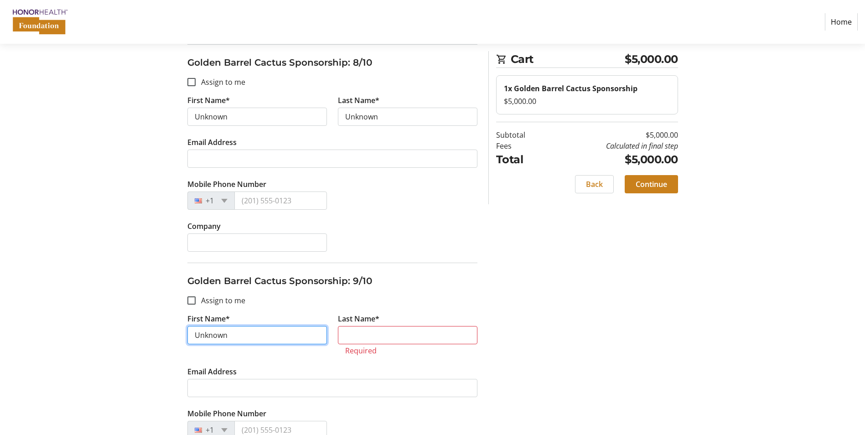
type input "Unknown"
click at [356, 334] on input "Last Name*" at bounding box center [407, 335] width 139 height 18
paste input "Unknown"
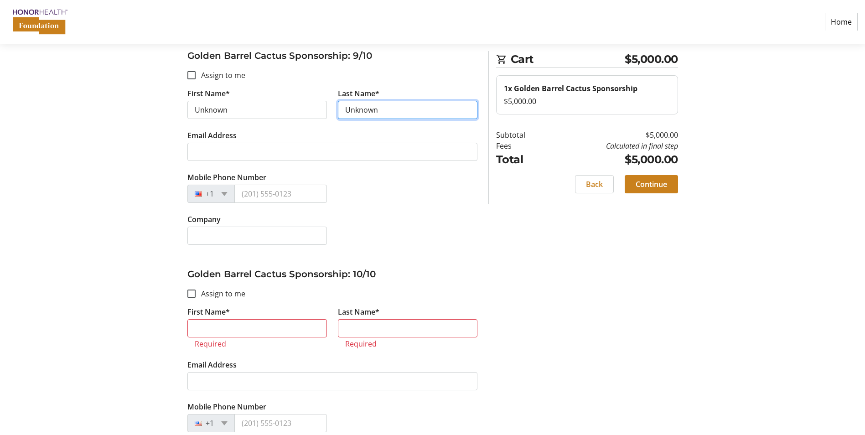
scroll to position [1941, 0]
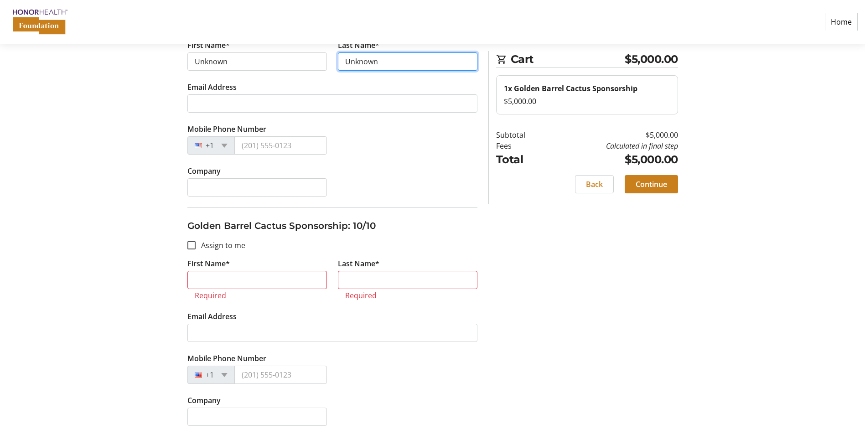
type input "Unknown"
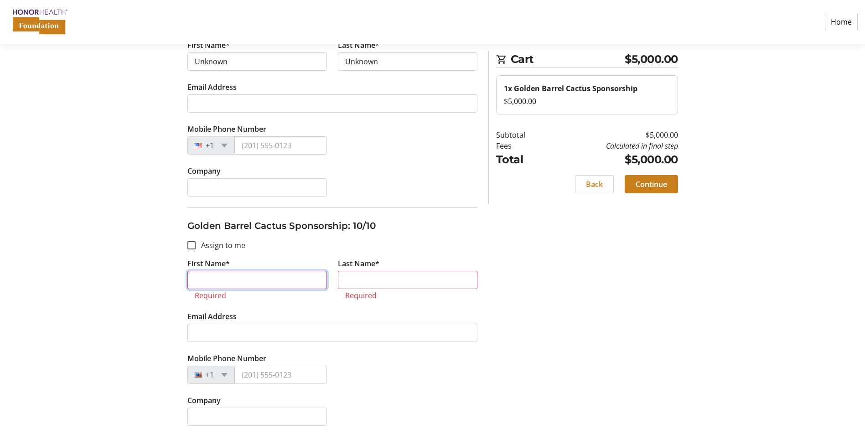
click at [232, 283] on input "First Name*" at bounding box center [256, 280] width 139 height 18
paste input "Unknown"
type input "Unknown"
click at [366, 286] on input "Last Name*" at bounding box center [407, 280] width 139 height 18
paste input "Unknown"
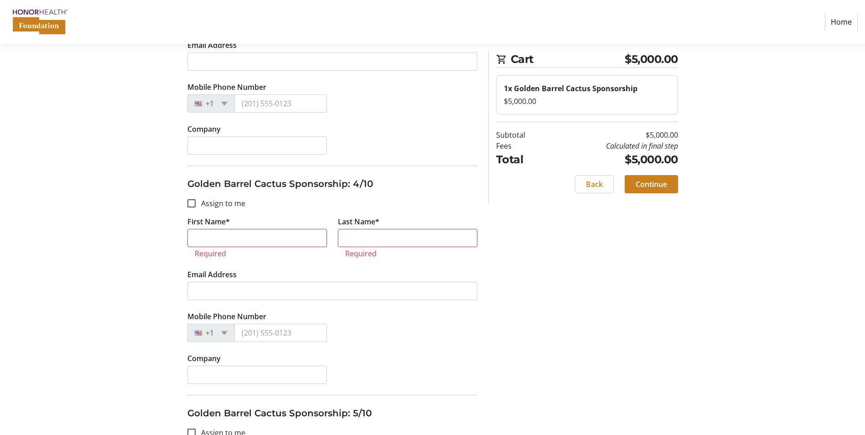
scroll to position [610, 0]
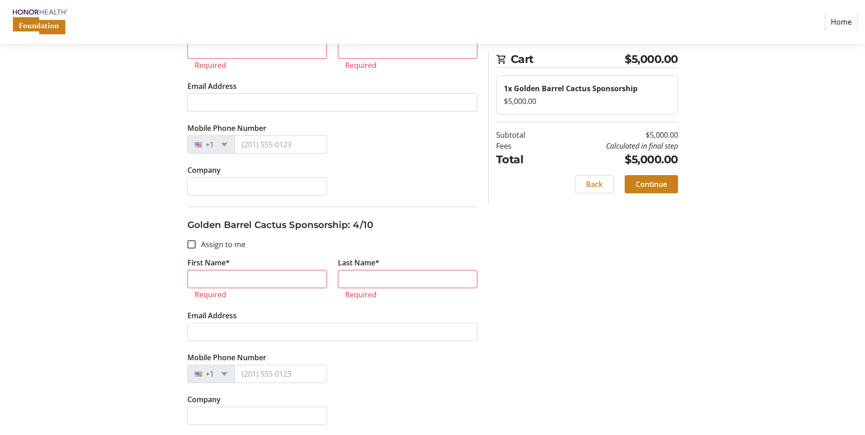
type input "Unknown"
click at [227, 284] on input "First Name*" at bounding box center [256, 279] width 139 height 18
paste input "Unknown"
type input "Unknown"
click at [358, 282] on input "Last Name*" at bounding box center [407, 279] width 139 height 18
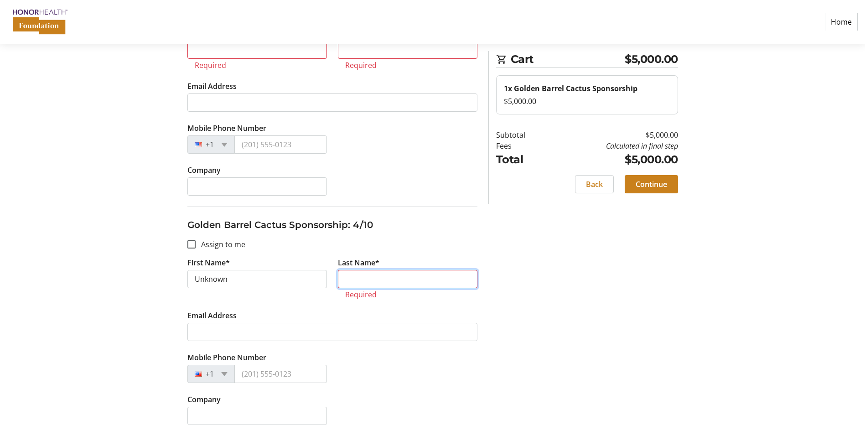
paste input "Unknown"
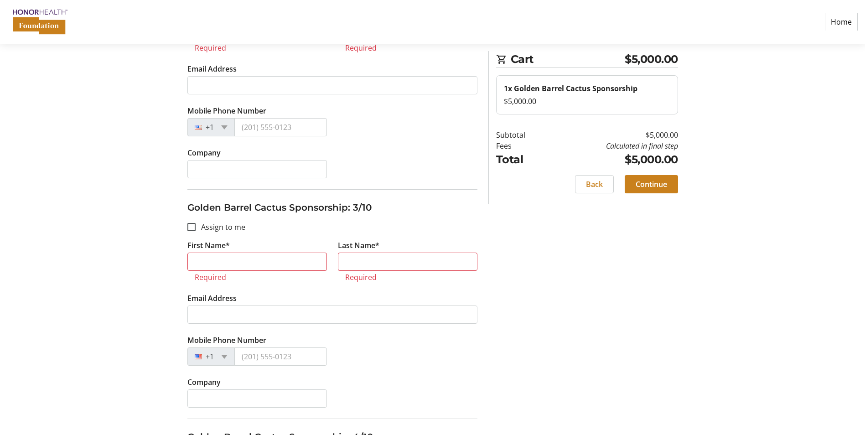
scroll to position [382, 0]
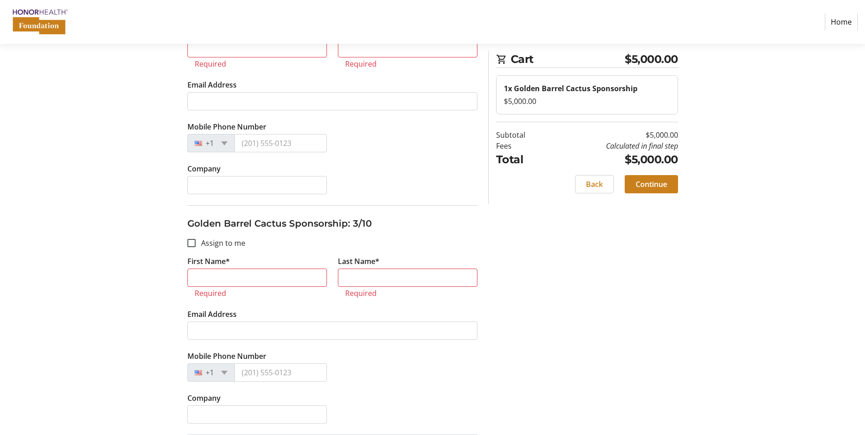
type input "Unknown"
drag, startPoint x: 261, startPoint y: 280, endPoint x: 266, endPoint y: 282, distance: 5.8
click at [261, 280] on input "First Name*" at bounding box center [256, 277] width 139 height 18
paste input "Unknown"
type input "Unknown"
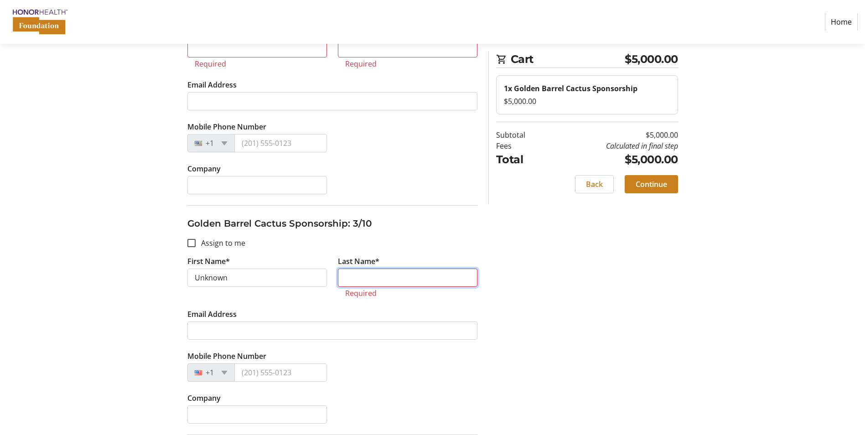
click at [364, 284] on input "Last Name*" at bounding box center [407, 277] width 139 height 18
paste input "Unknown"
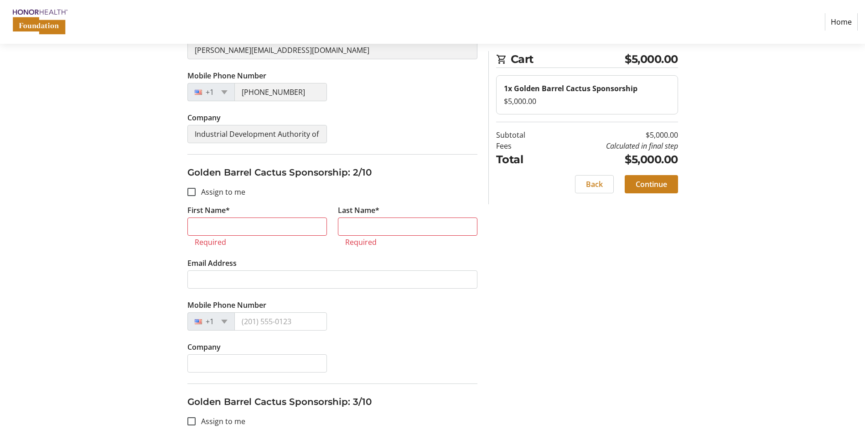
scroll to position [154, 0]
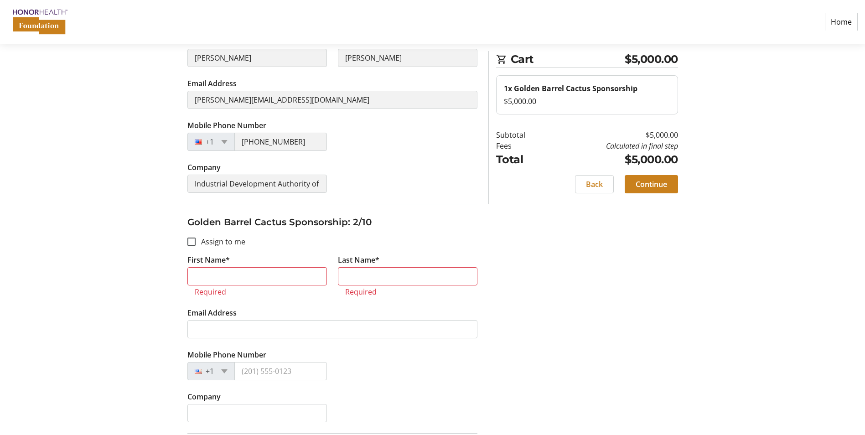
type input "Unknown"
drag, startPoint x: 241, startPoint y: 280, endPoint x: 258, endPoint y: 281, distance: 16.5
click at [241, 280] on input "First Name*" at bounding box center [256, 276] width 139 height 18
paste input "Unknown"
type input "Unknown"
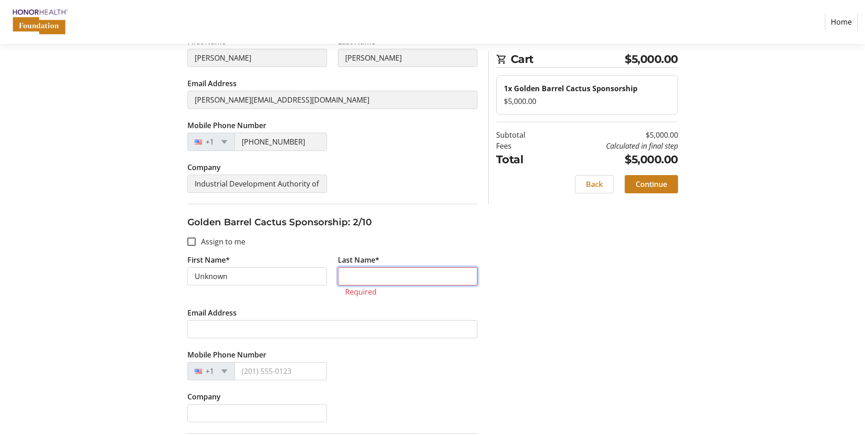
click at [375, 274] on input "Last Name*" at bounding box center [407, 276] width 139 height 18
paste input "Unknown"
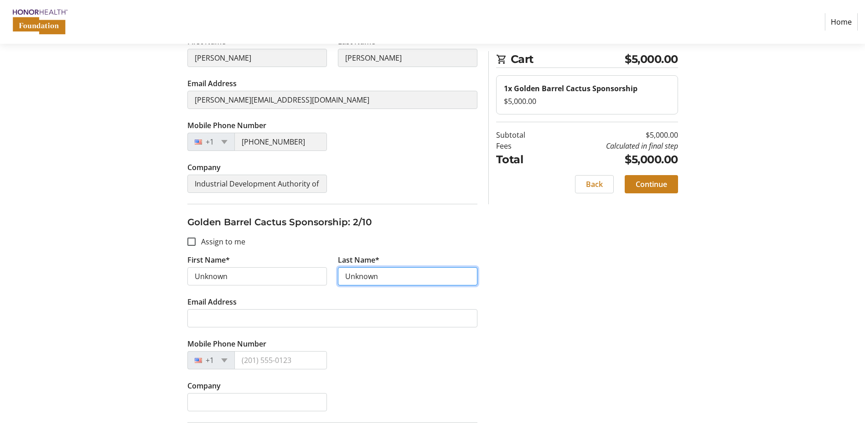
type input "Unknown"
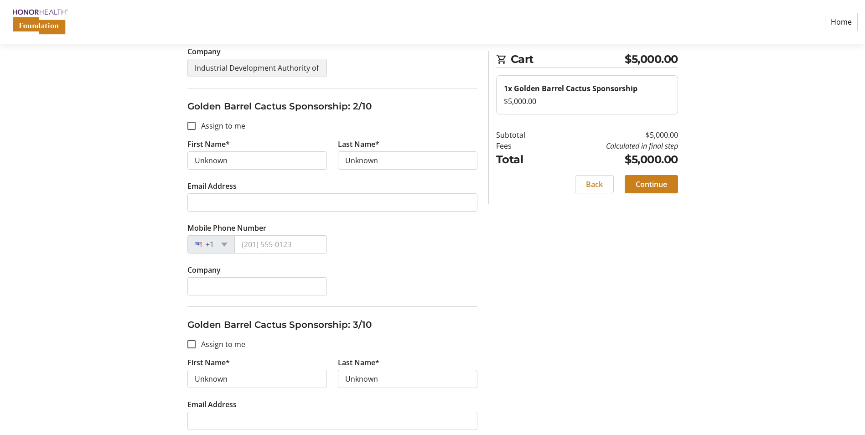
scroll to position [273, 0]
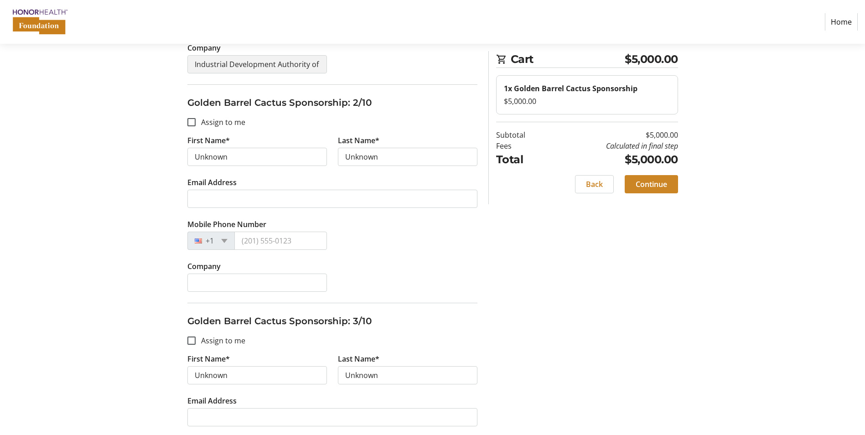
click at [655, 188] on span "Continue" at bounding box center [650, 184] width 31 height 11
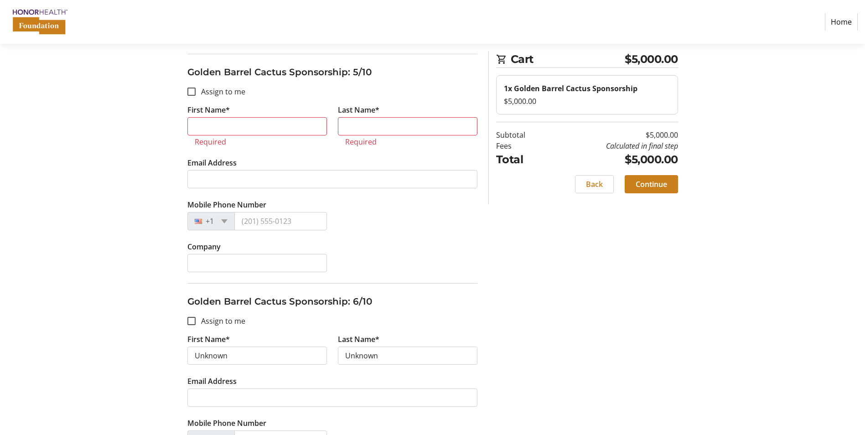
scroll to position [1005, 0]
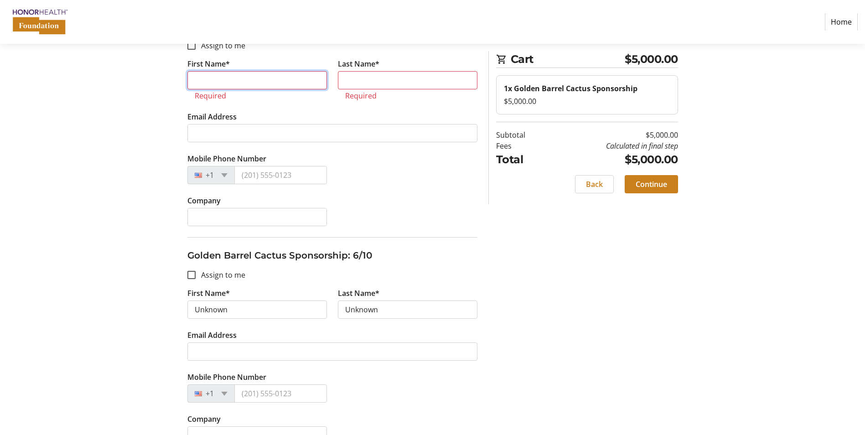
paste input "Unknown"
type input "Unknown"
click at [367, 85] on input "Last Name*" at bounding box center [407, 80] width 139 height 18
paste input "Unknown"
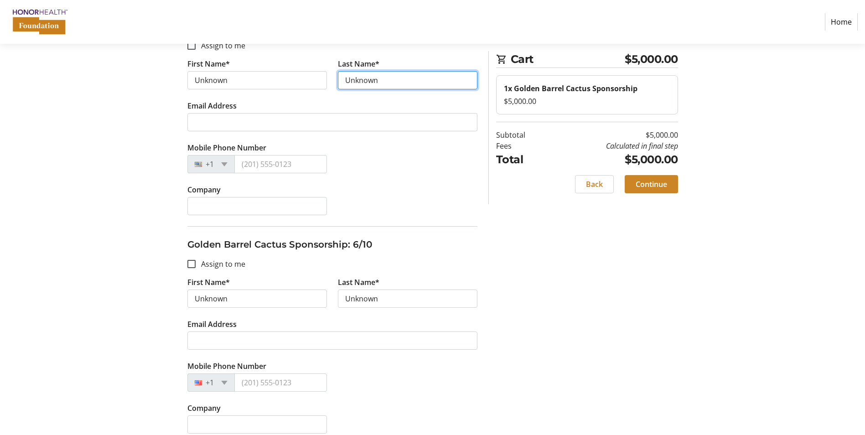
type input "Unknown"
click at [659, 183] on span "Continue" at bounding box center [650, 184] width 31 height 11
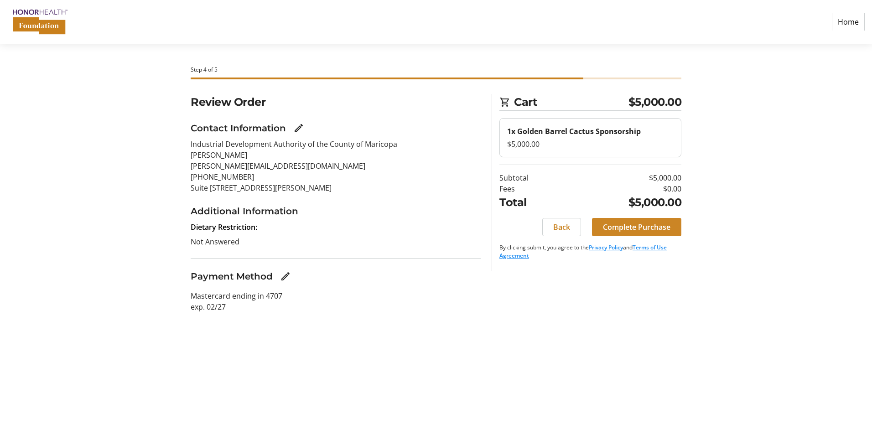
click at [635, 226] on span "Complete Purchase" at bounding box center [636, 227] width 67 height 11
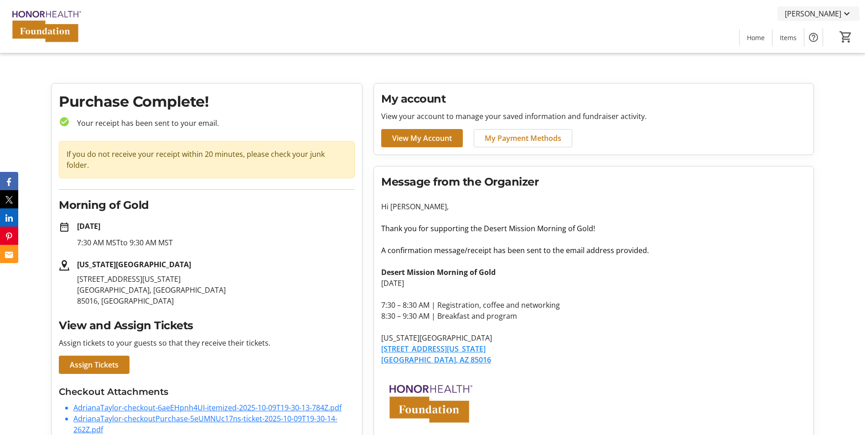
click at [841, 8] on span at bounding box center [818, 14] width 82 height 22
